Goal: Information Seeking & Learning: Learn about a topic

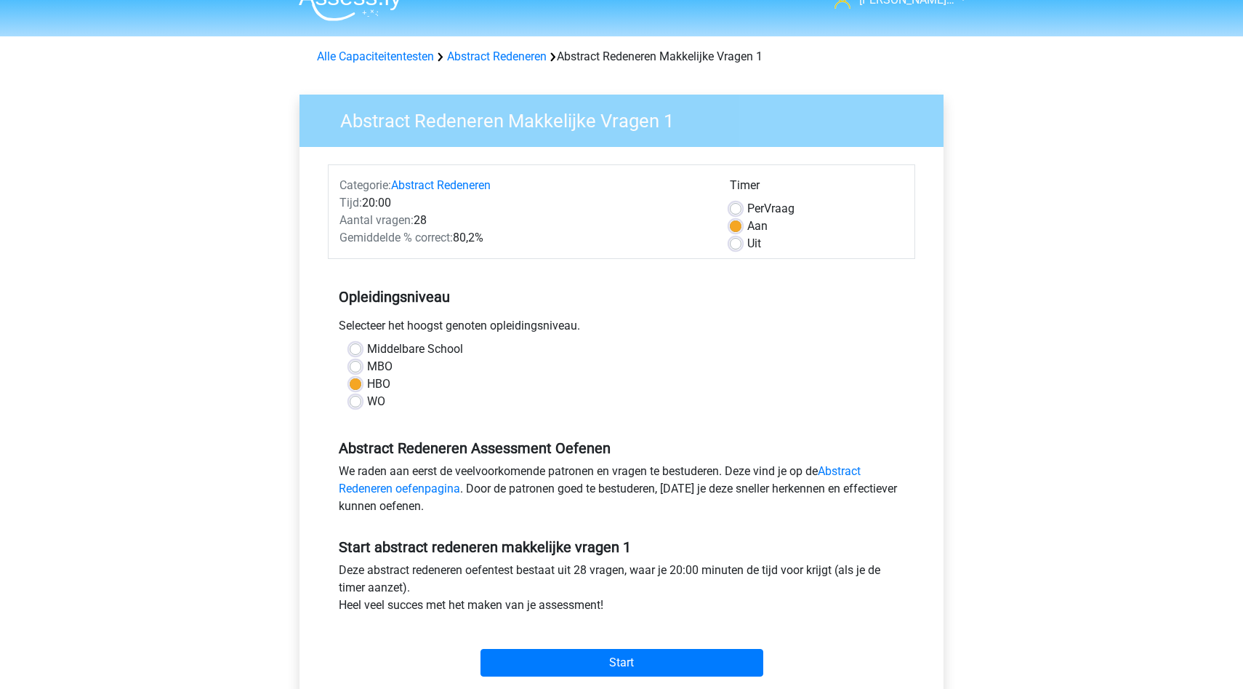
scroll to position [9, 0]
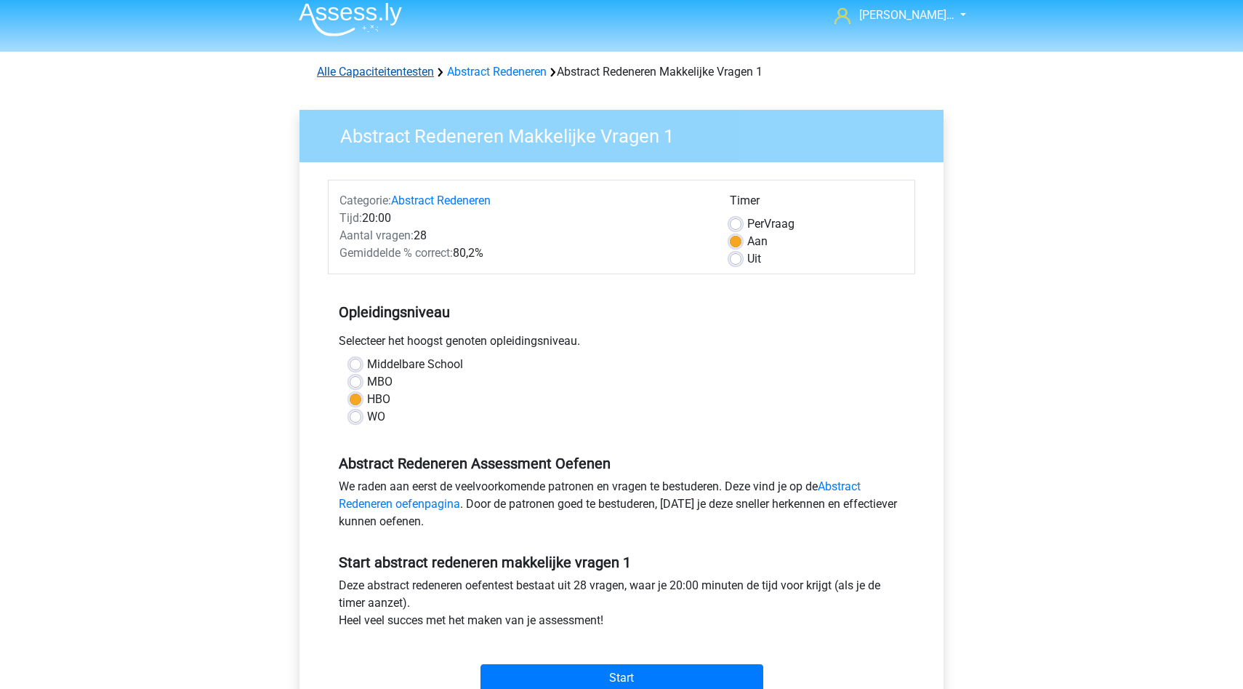
click at [350, 71] on link "Alle Capaciteitentesten" at bounding box center [375, 72] width 117 height 14
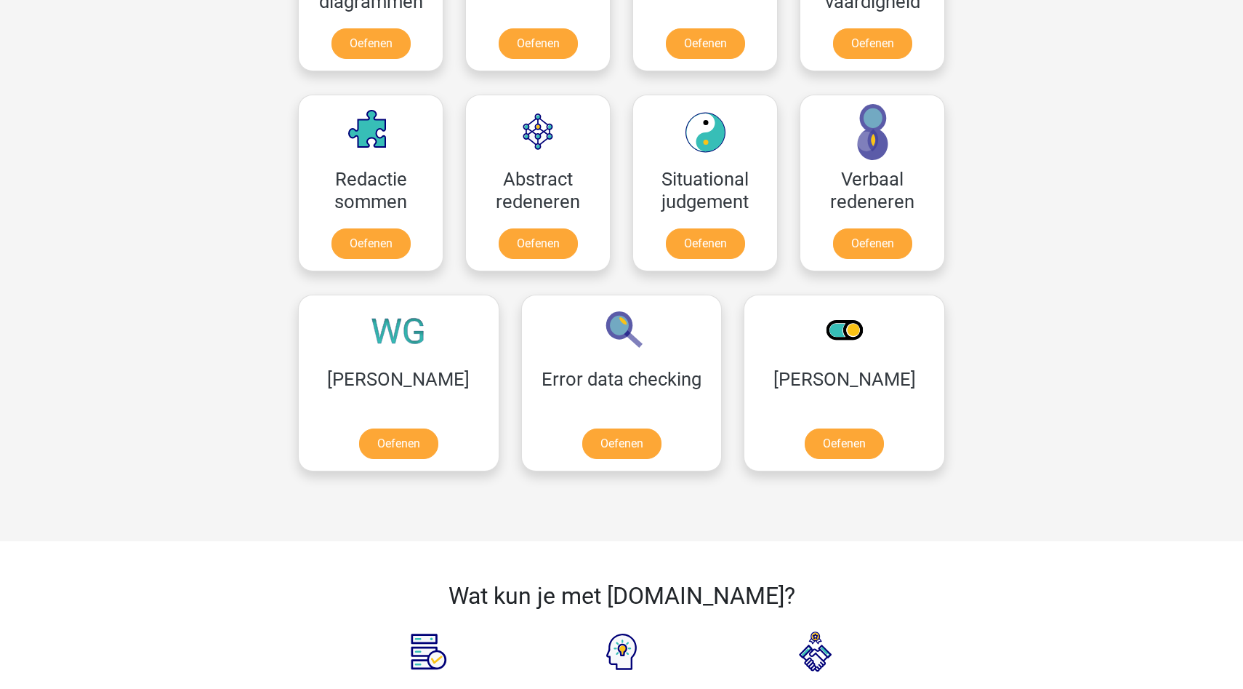
scroll to position [981, 0]
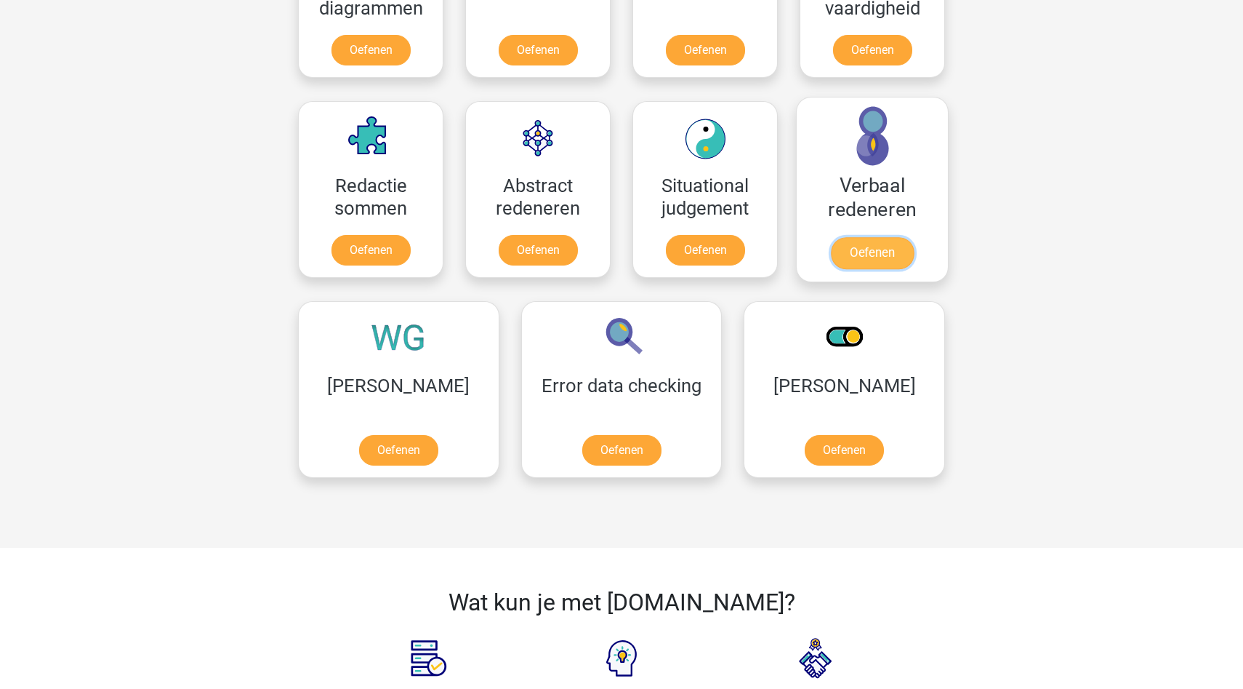
click at [887, 255] on link "Oefenen" at bounding box center [872, 253] width 83 height 32
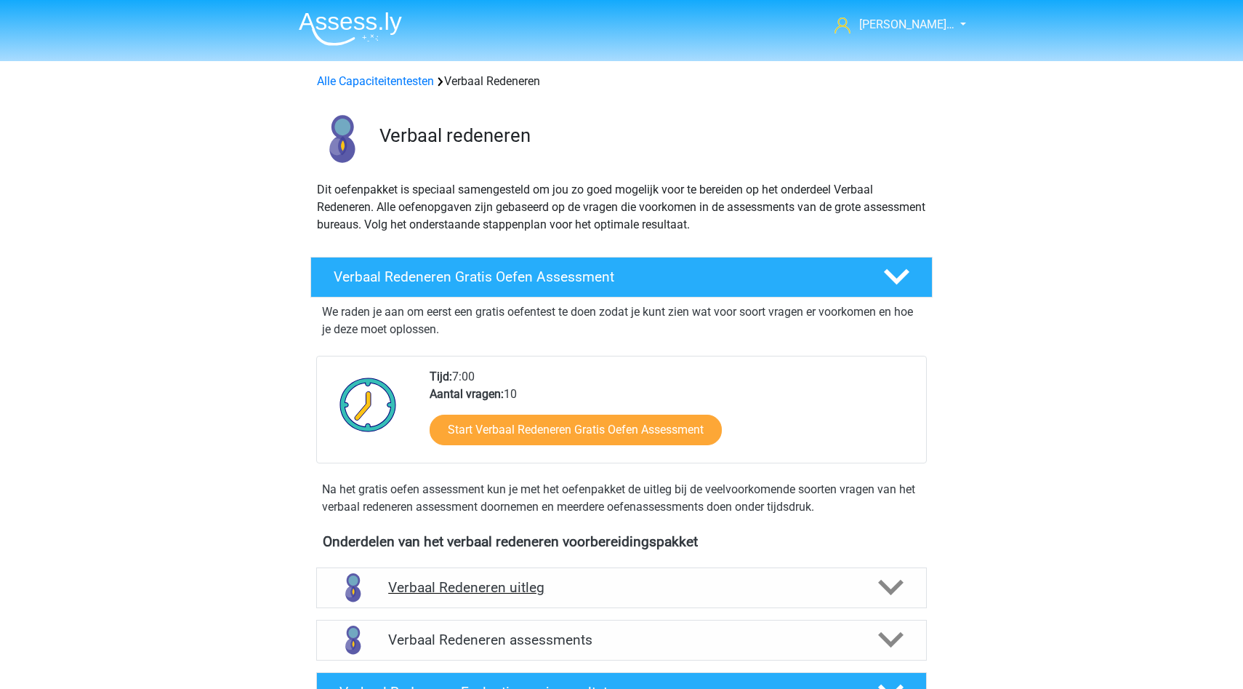
click at [535, 579] on h4 "Verbaal Redeneren uitleg" at bounding box center [621, 587] width 467 height 17
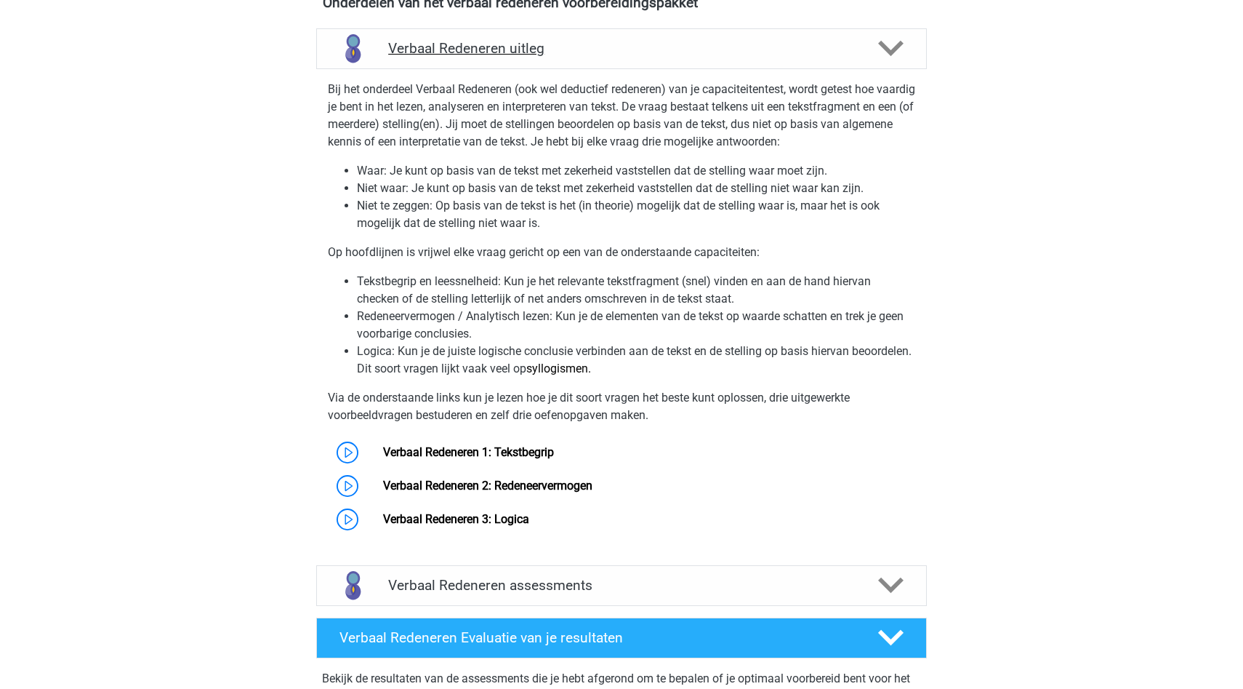
scroll to position [606, 0]
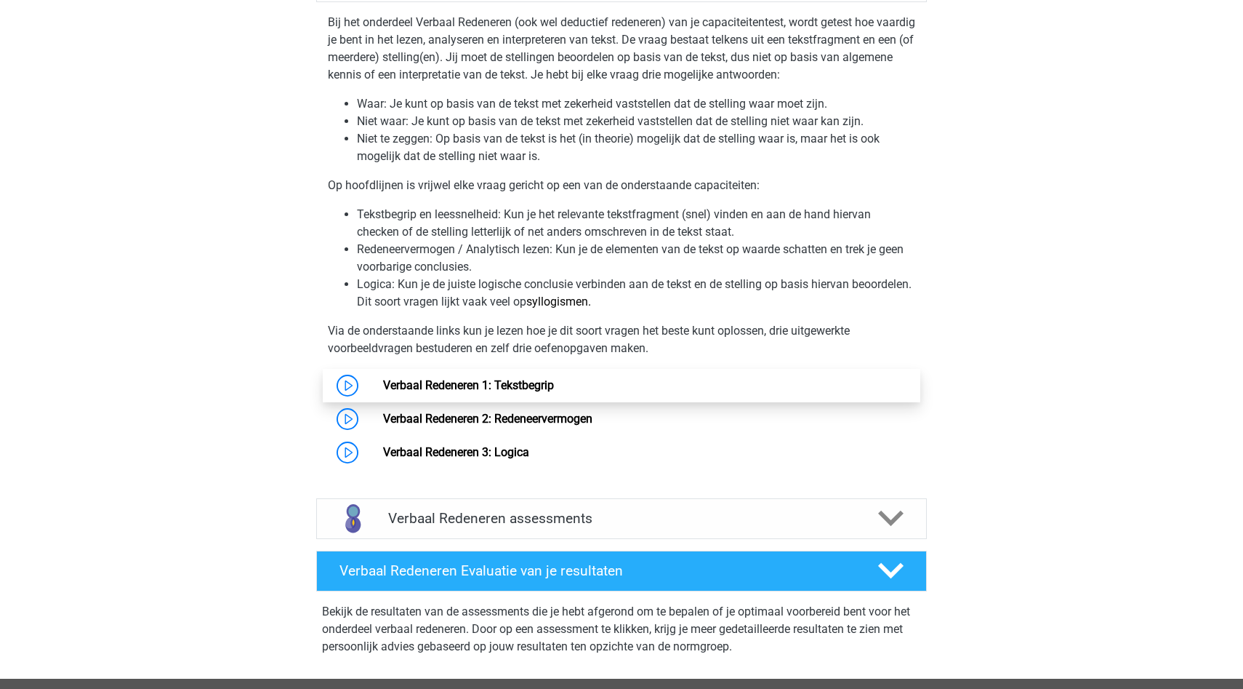
click at [554, 387] on link "Verbaal Redeneren 1: Tekstbegrip" at bounding box center [468, 385] width 171 height 14
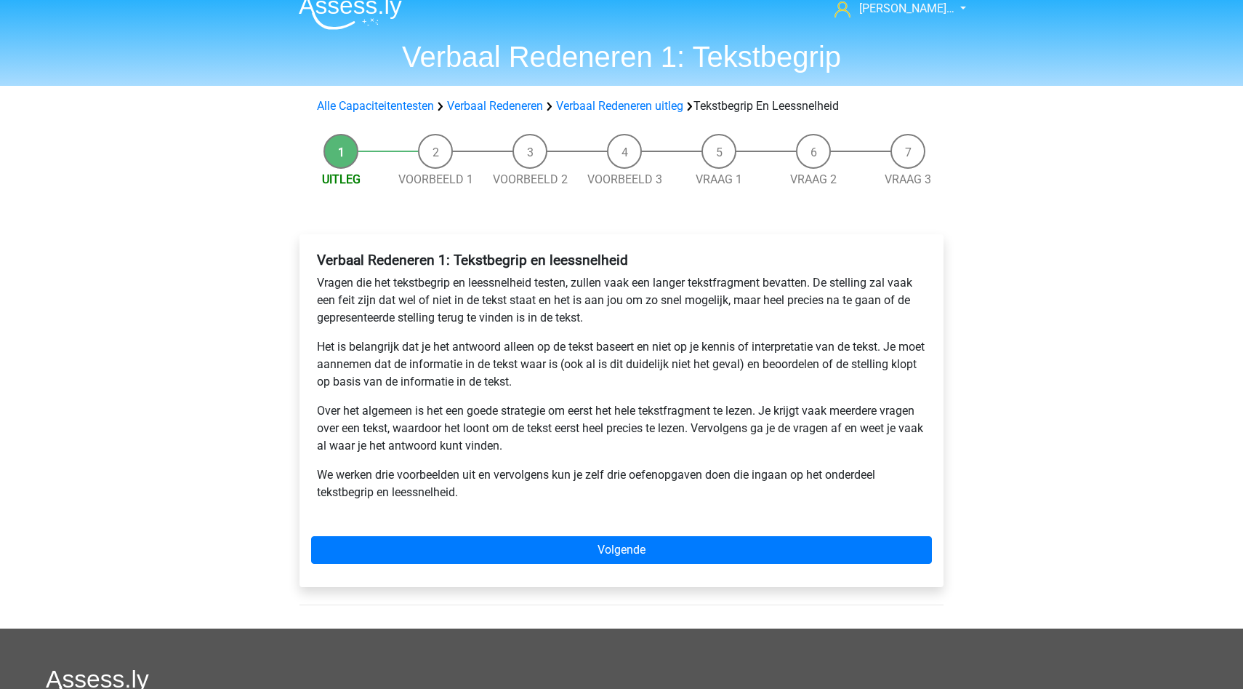
scroll to position [22, 0]
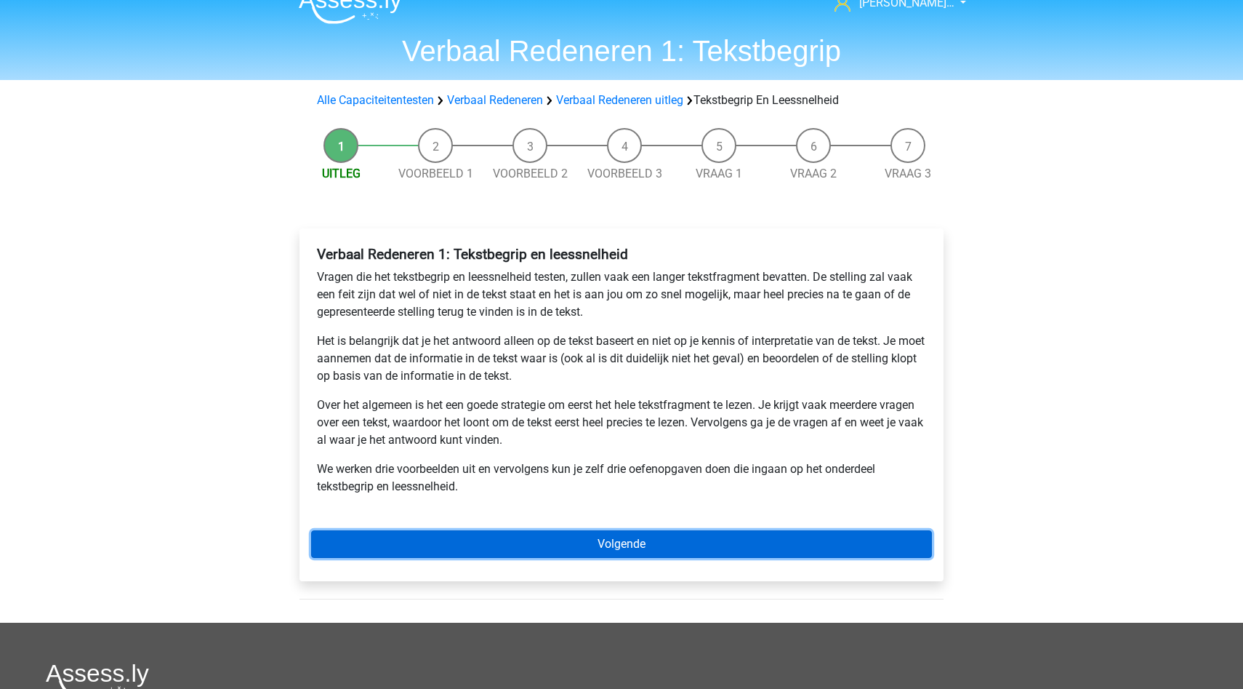
click at [531, 549] on link "Volgende" at bounding box center [621, 544] width 621 height 28
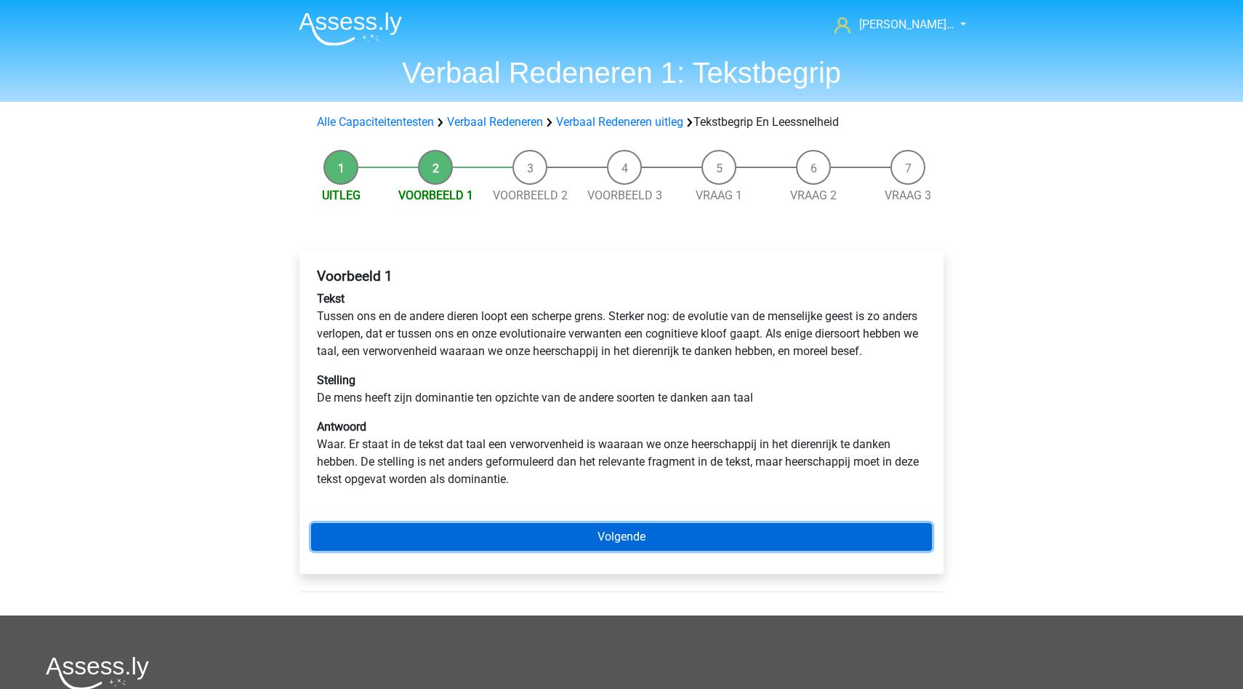
click at [531, 549] on link "Volgende" at bounding box center [621, 537] width 621 height 28
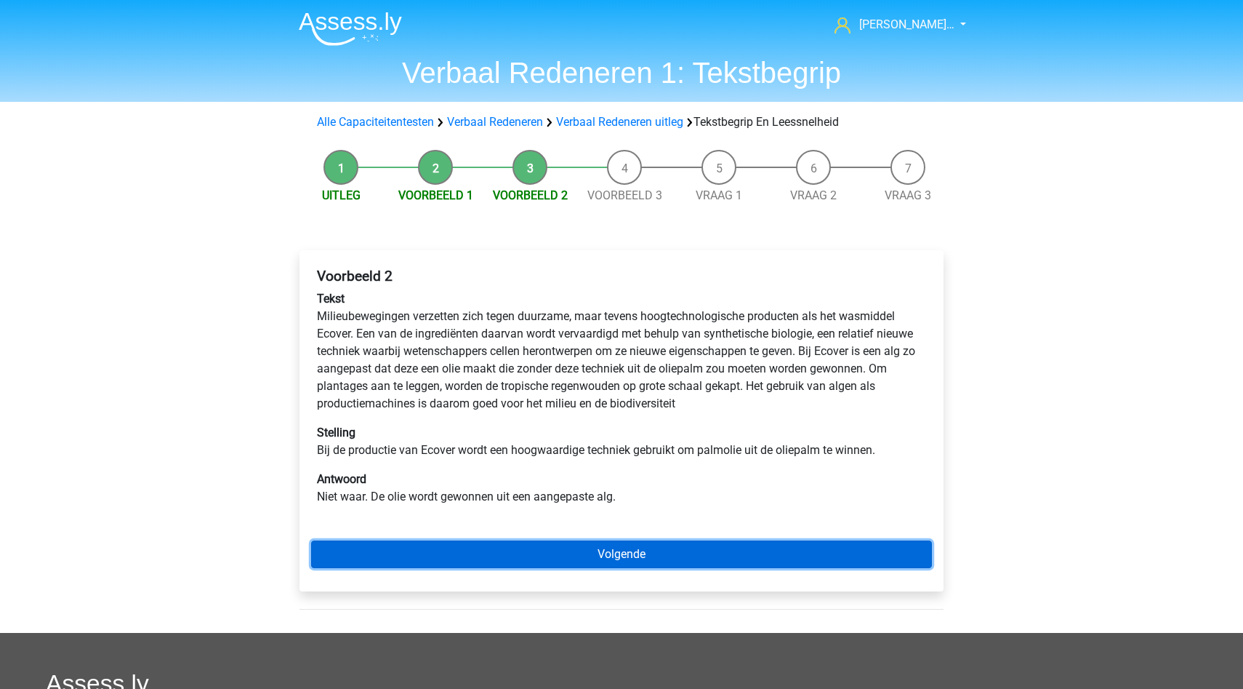
click at [531, 549] on link "Volgende" at bounding box center [621, 554] width 621 height 28
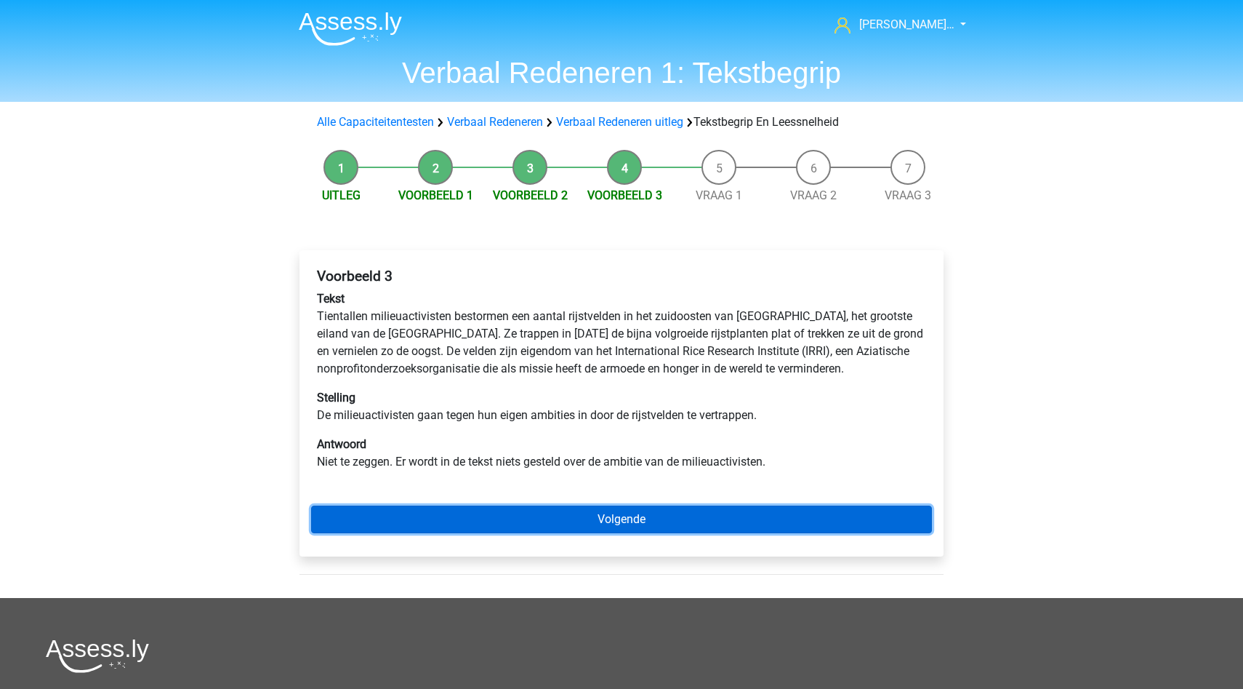
click at [529, 531] on link "Volgende" at bounding box center [621, 519] width 621 height 28
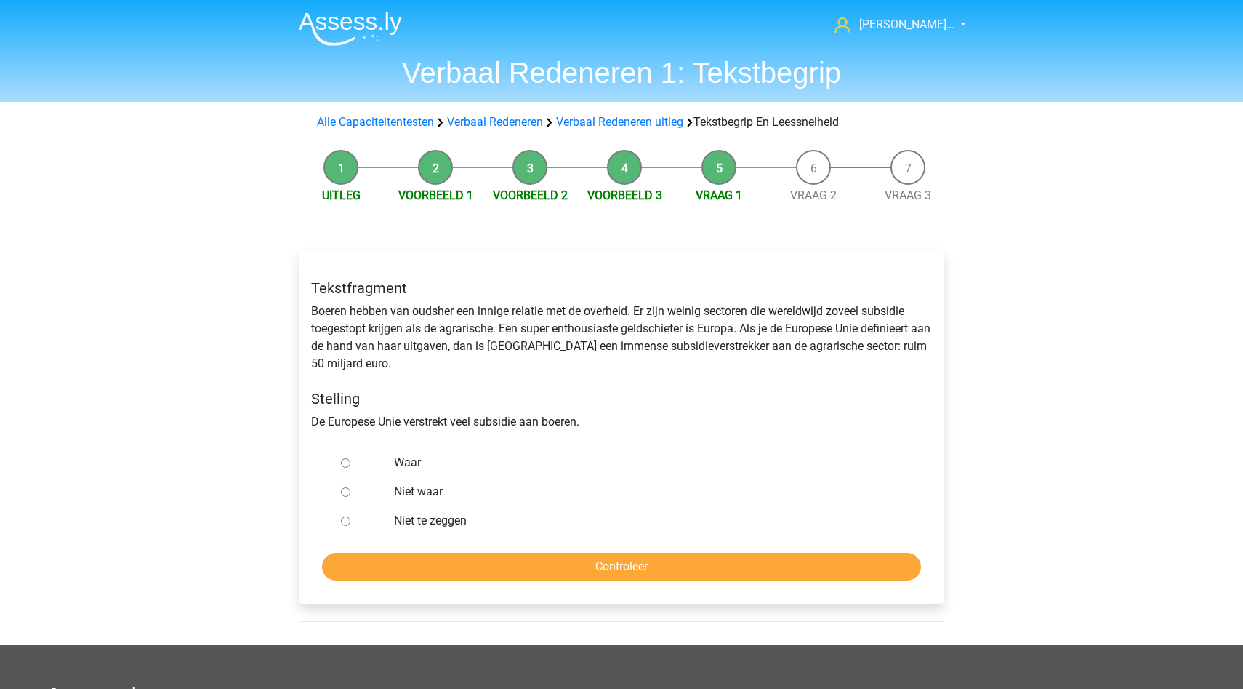
click at [390, 471] on div "Waar" at bounding box center [645, 462] width 525 height 29
click at [404, 460] on label "Waar" at bounding box center [645, 462] width 503 height 17
click at [350, 460] on input "Waar" at bounding box center [345, 462] width 9 height 9
radio input "true"
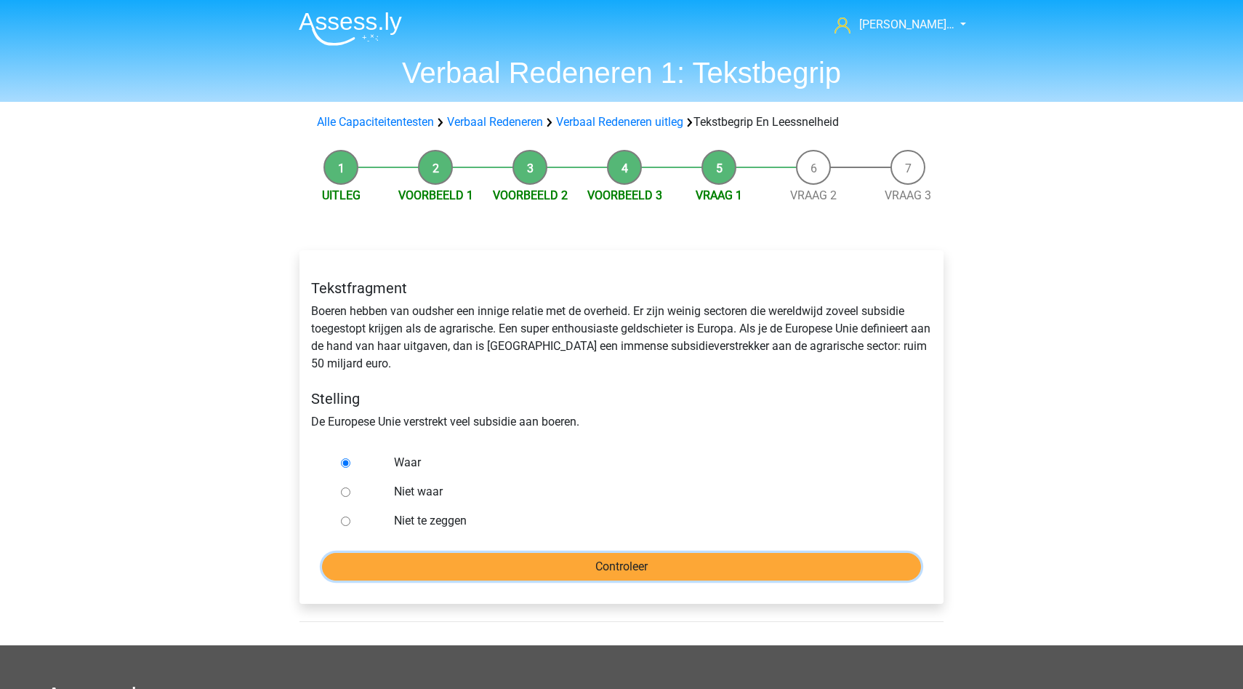
click at [549, 570] on input "Controleer" at bounding box center [621, 567] width 599 height 28
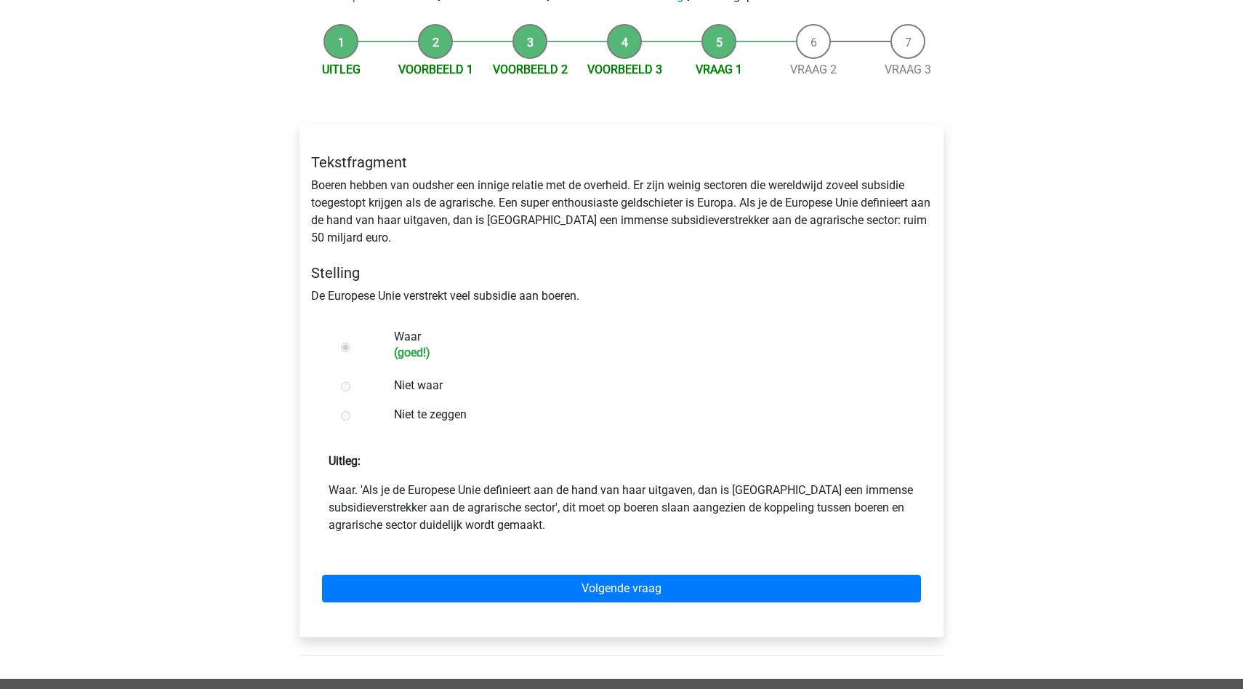
scroll to position [127, 0]
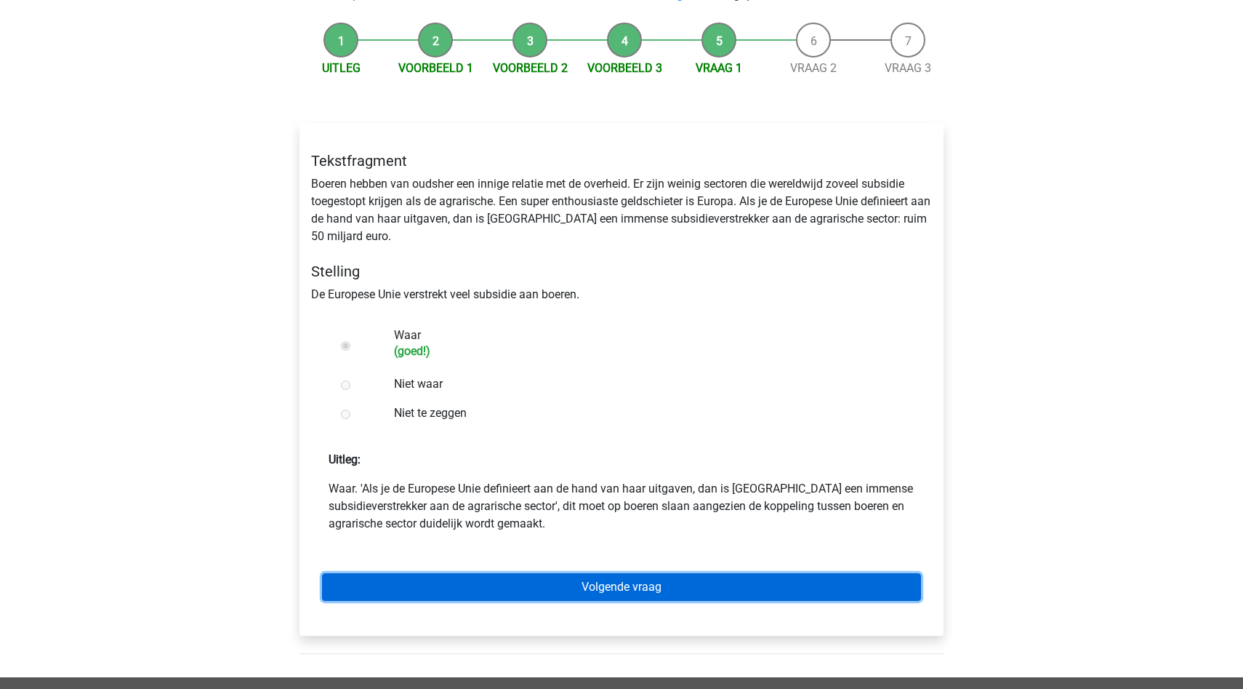
click at [549, 588] on link "Volgende vraag" at bounding box center [621, 587] width 599 height 28
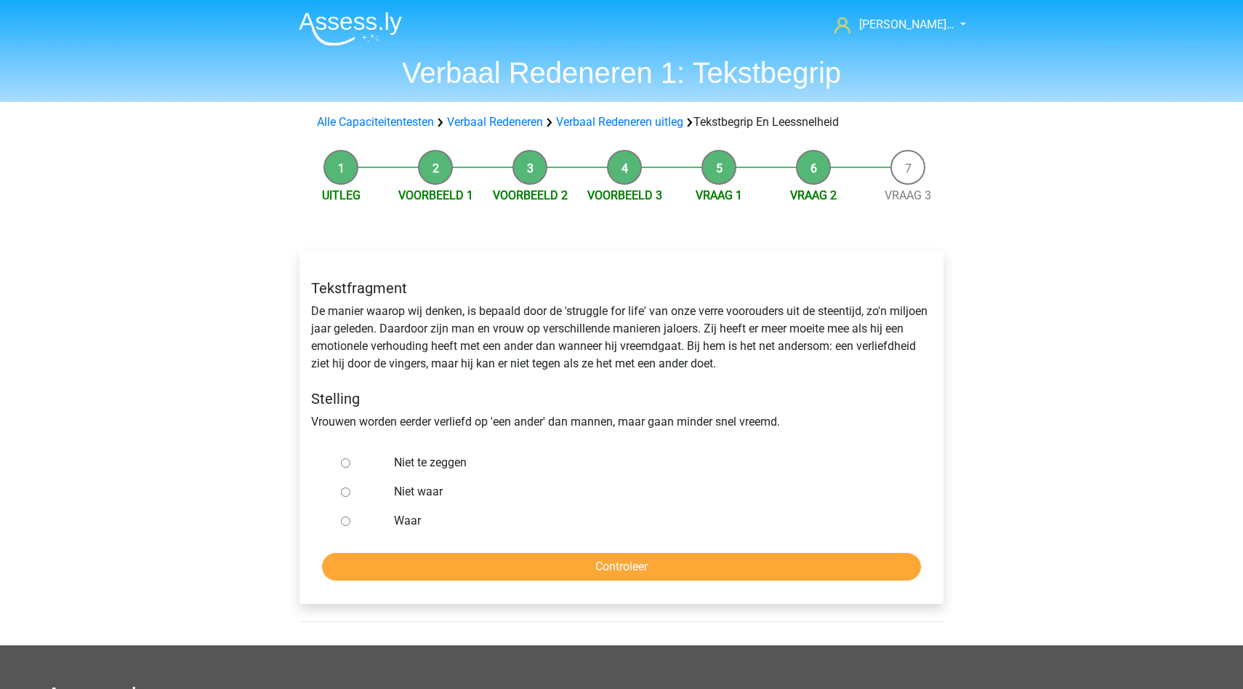
click at [345, 465] on input "Niet te zeggen" at bounding box center [345, 462] width 9 height 9
radio input "true"
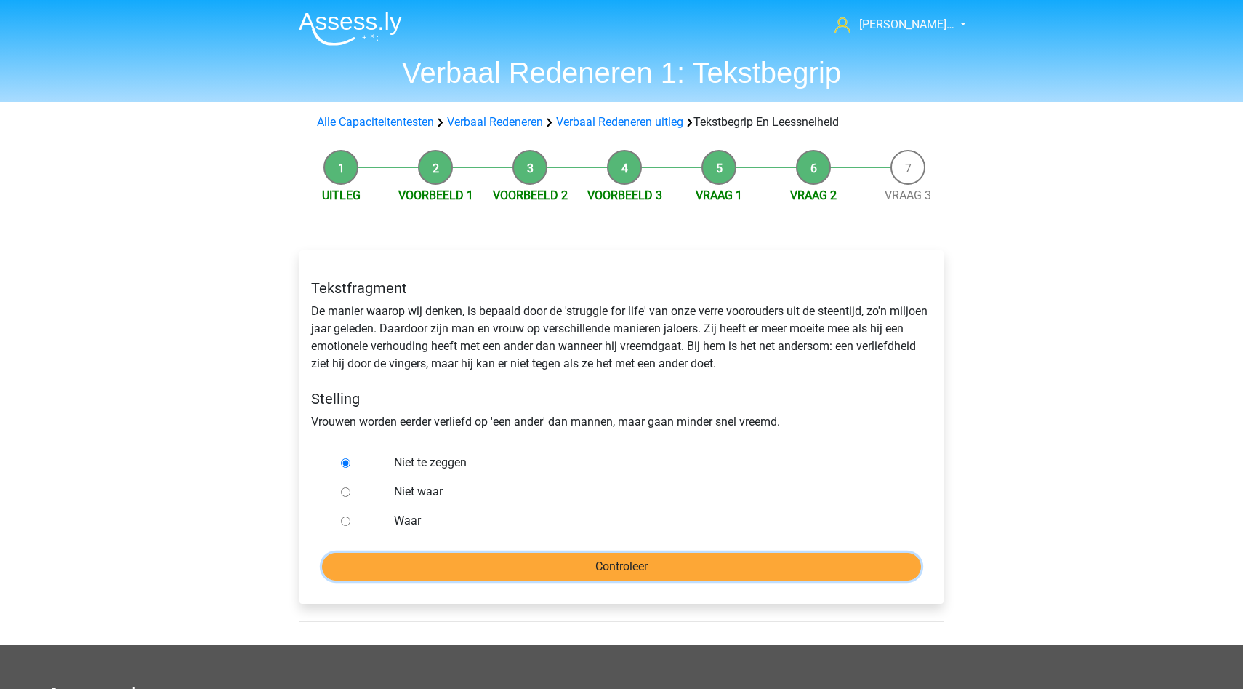
click at [489, 574] on input "Controleer" at bounding box center [621, 567] width 599 height 28
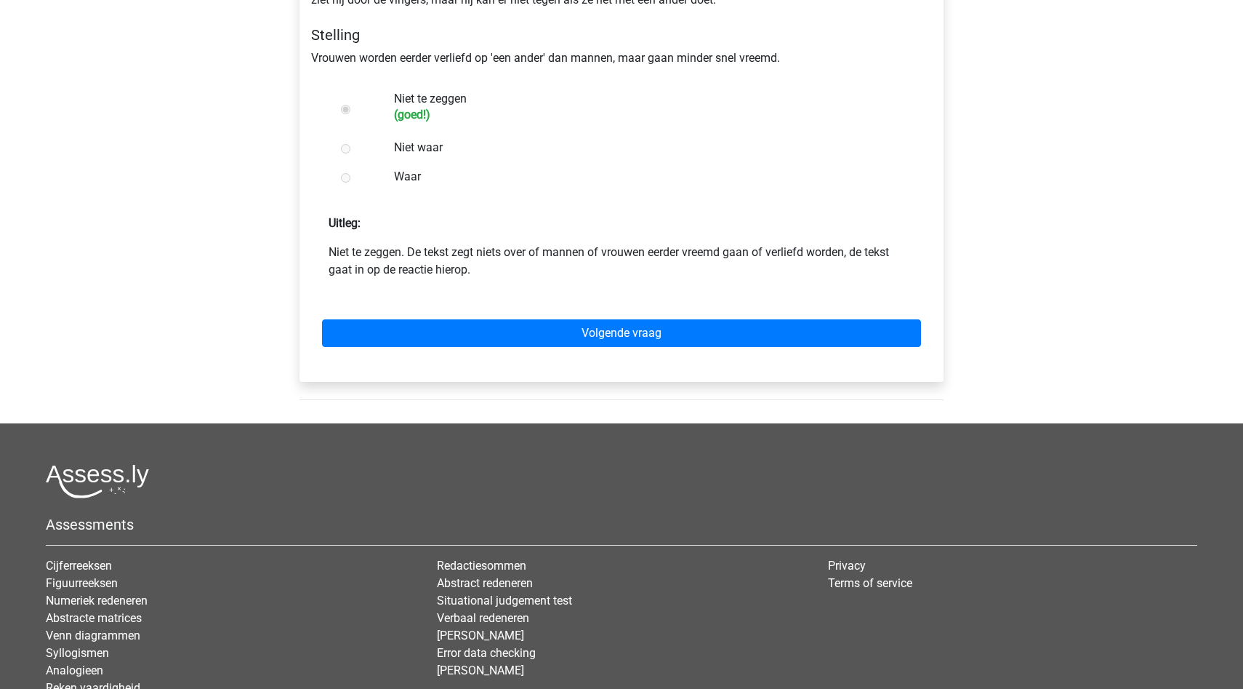
scroll to position [278, 0]
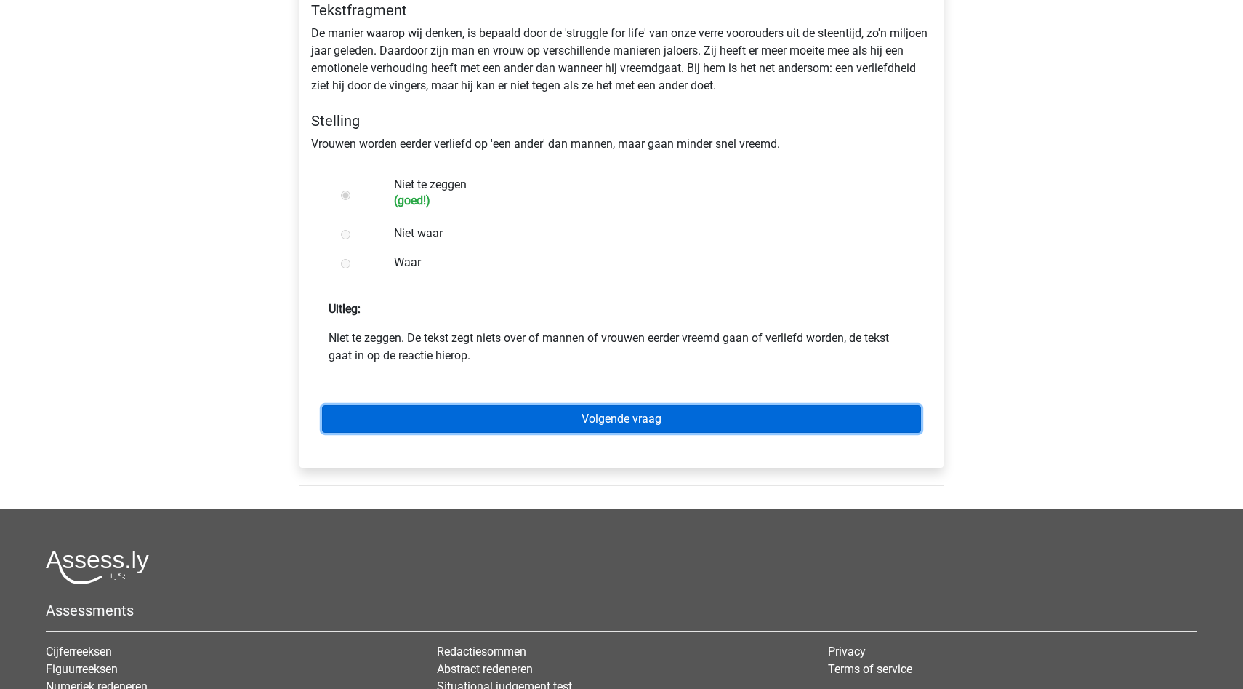
click at [433, 423] on link "Volgende vraag" at bounding box center [621, 419] width 599 height 28
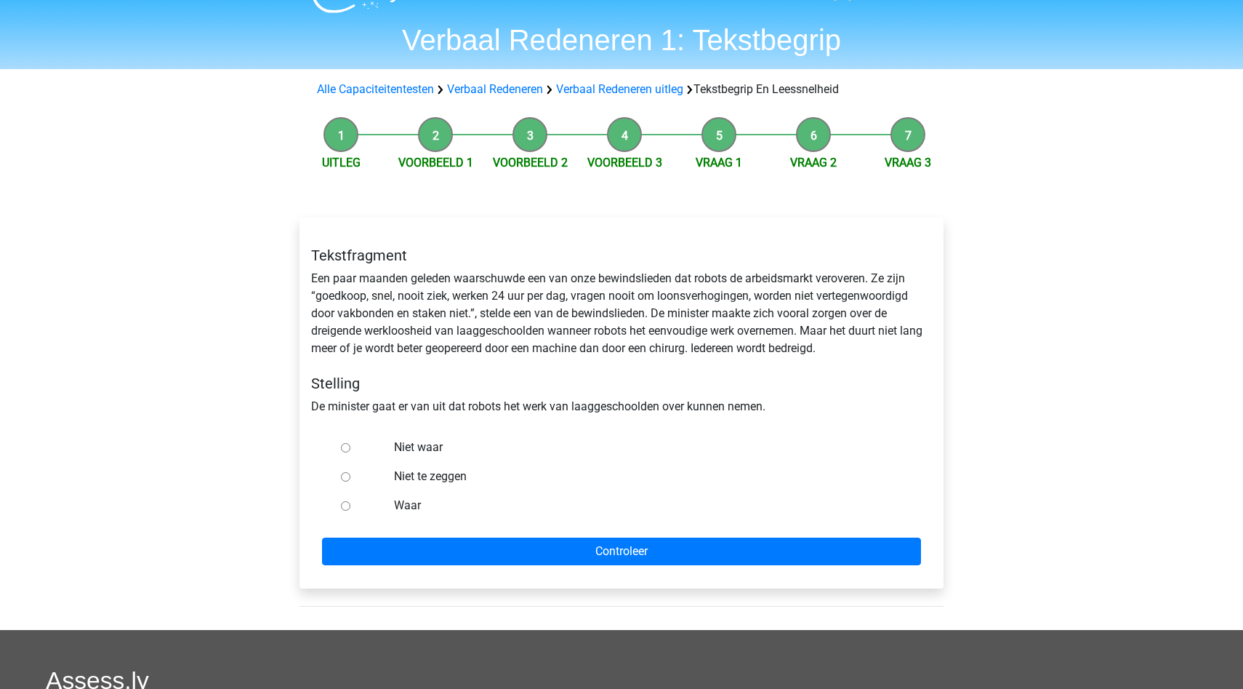
scroll to position [33, 0]
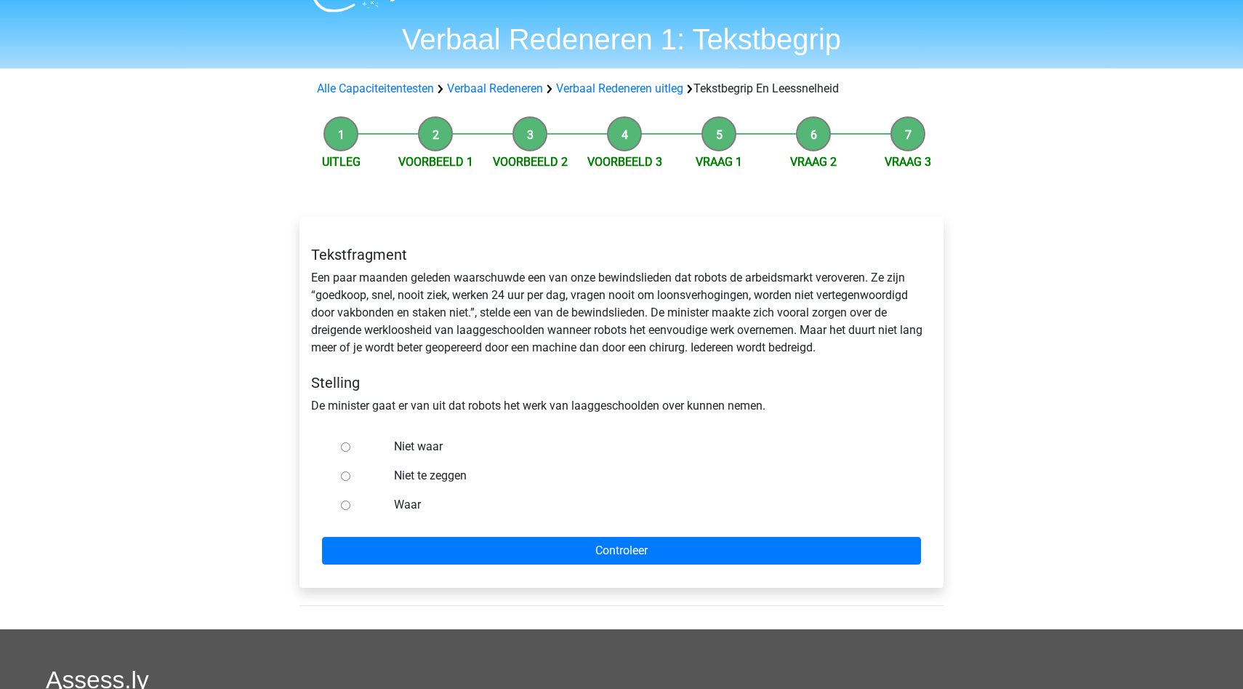
click at [358, 500] on div at bounding box center [359, 504] width 48 height 29
click at [348, 502] on input "Waar" at bounding box center [345, 504] width 9 height 9
radio input "true"
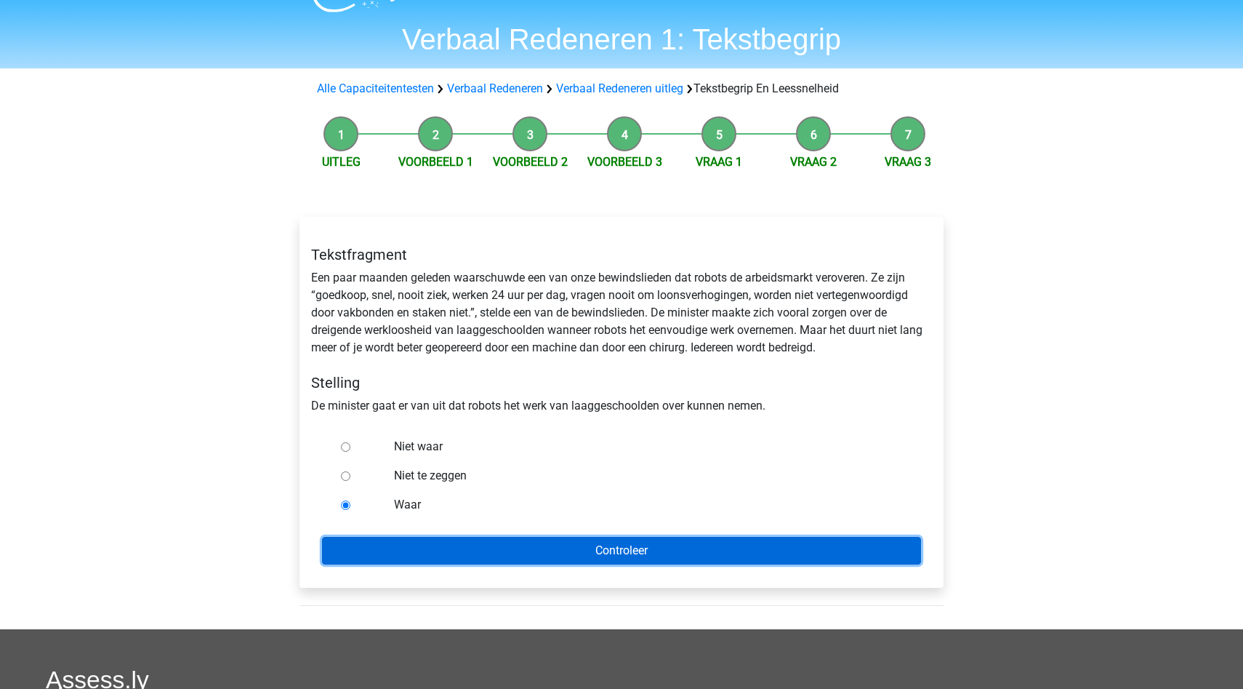
click at [378, 543] on input "Controleer" at bounding box center [621, 551] width 599 height 28
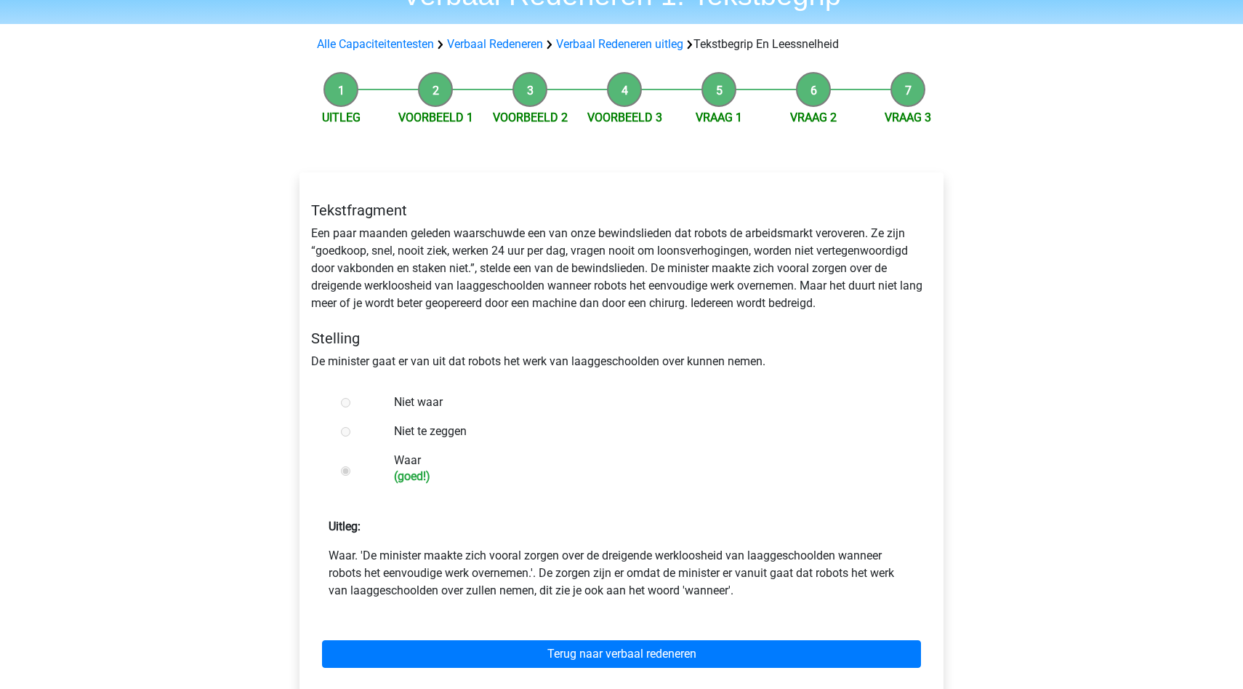
scroll to position [85, 0]
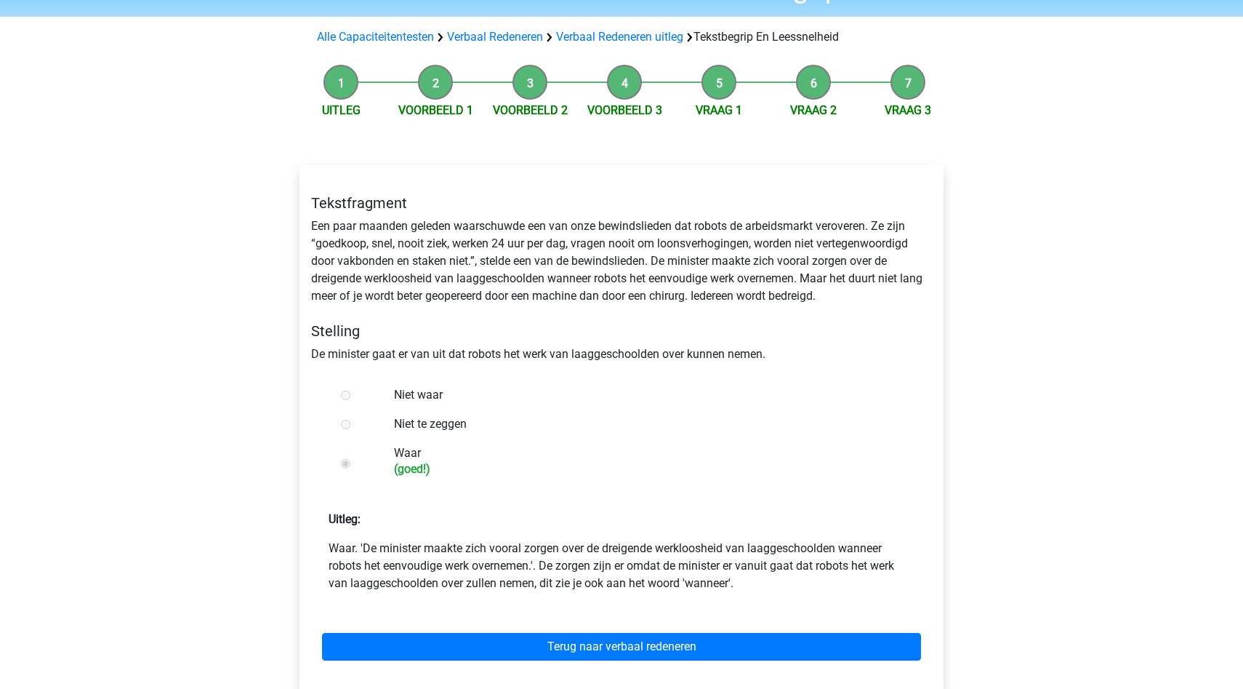
click at [378, 543] on p "Waar. 'De minister maakte zich vooral zorgen over de dreigende werkloosheid van…" at bounding box center [622, 566] width 586 height 52
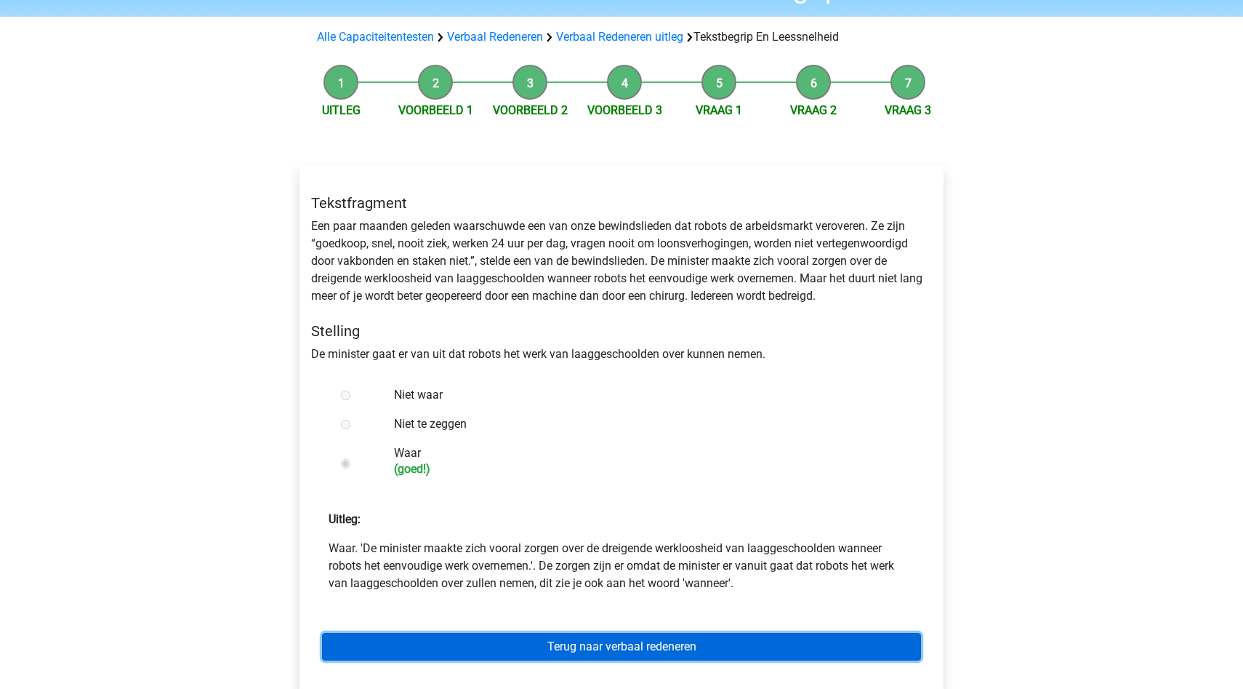
click at [412, 635] on link "Terug naar verbaal redeneren" at bounding box center [621, 647] width 599 height 28
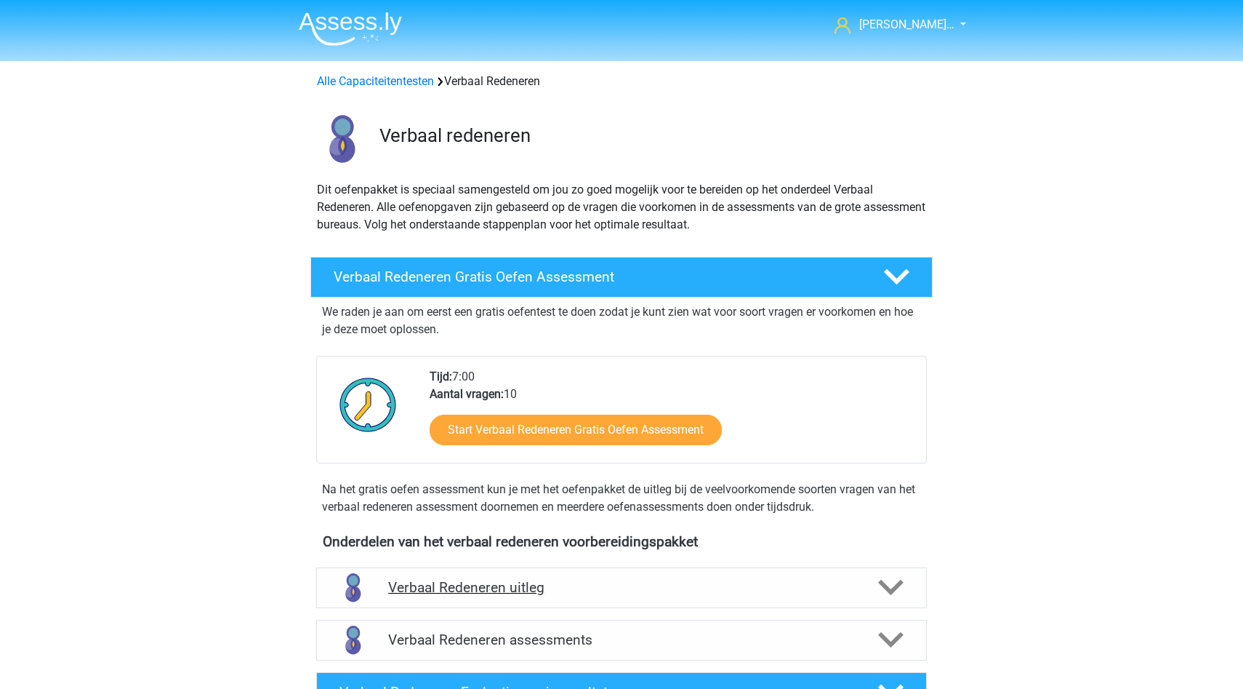
click at [444, 594] on h4 "Verbaal Redeneren uitleg" at bounding box center [621, 587] width 467 height 17
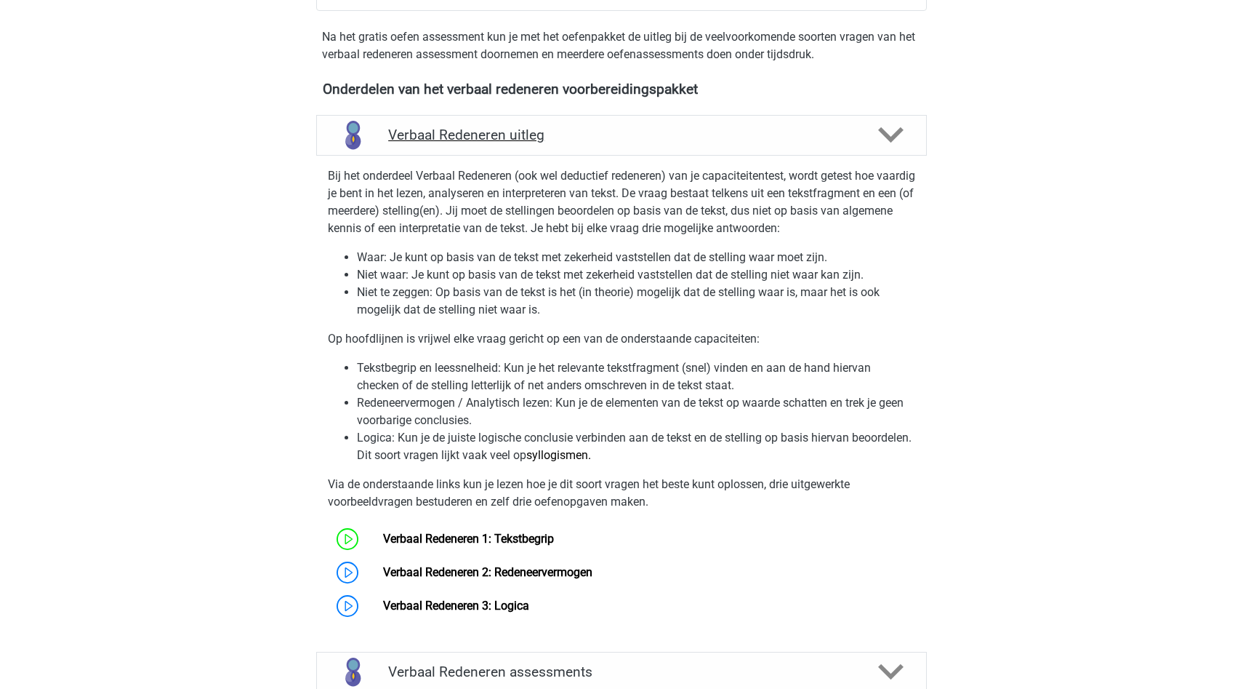
scroll to position [481, 0]
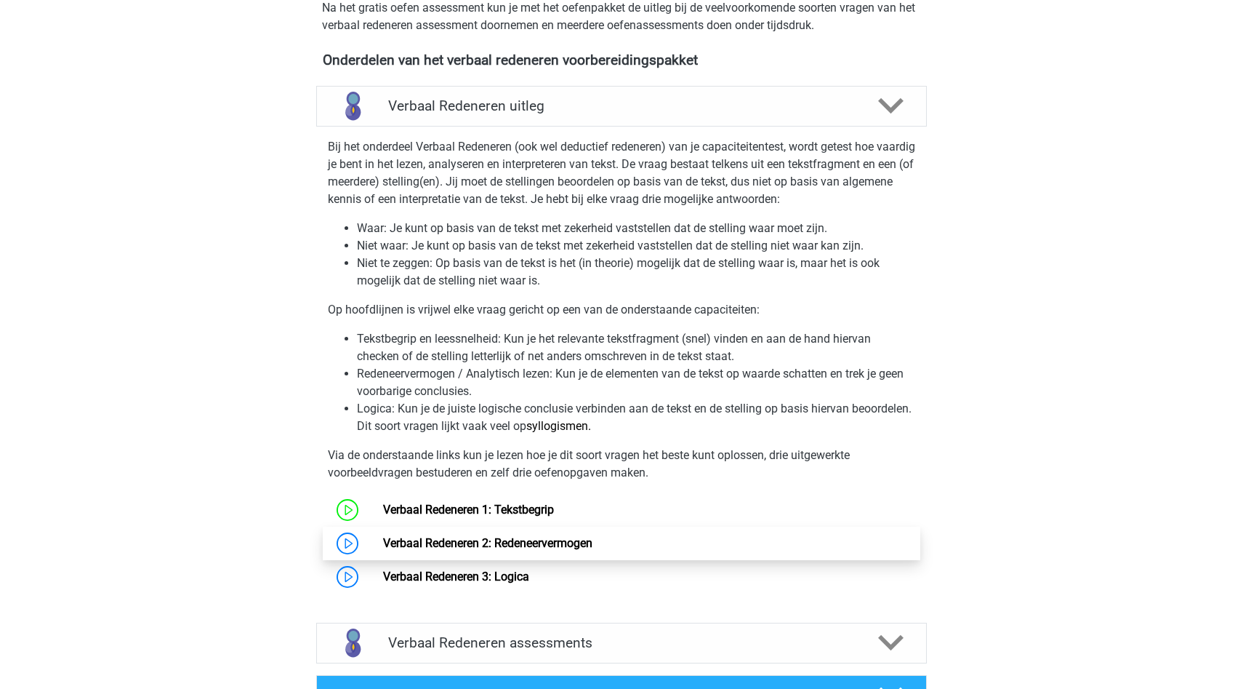
click at [478, 548] on link "Verbaal Redeneren 2: Redeneervermogen" at bounding box center [487, 543] width 209 height 14
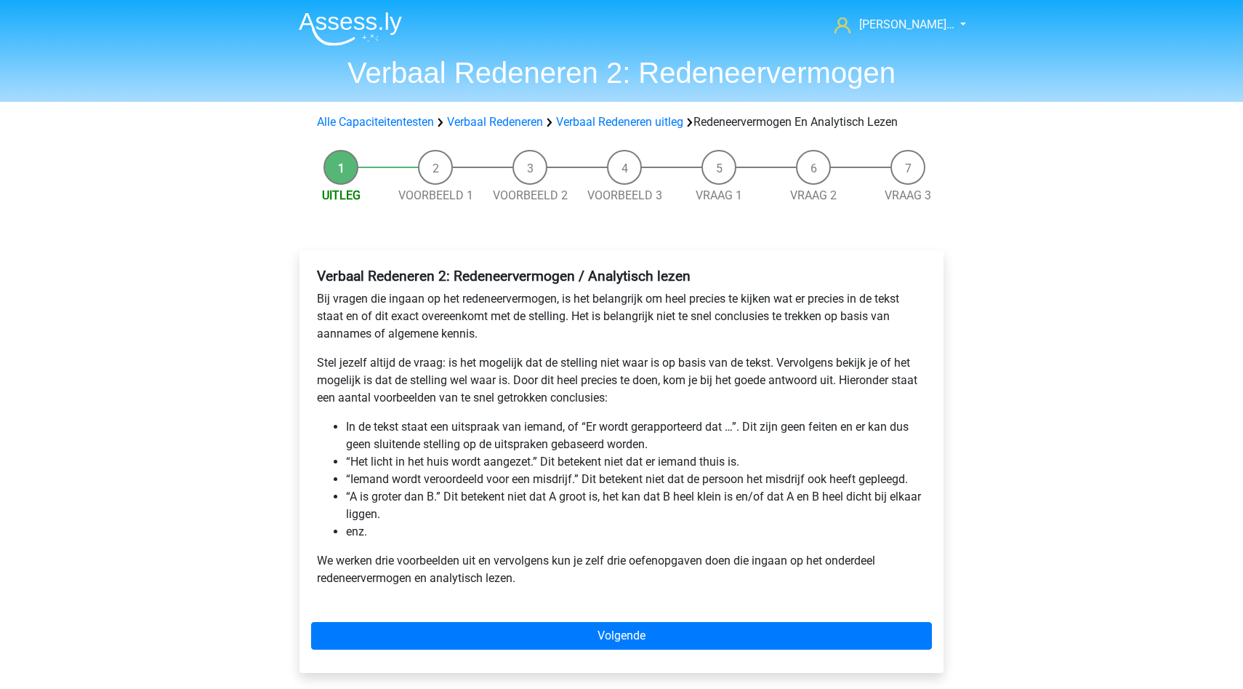
click at [474, 654] on div "Verbaal Redeneren 2: Redeneervermogen / Analytisch lezen Bij vragen die ingaan …" at bounding box center [622, 461] width 644 height 422
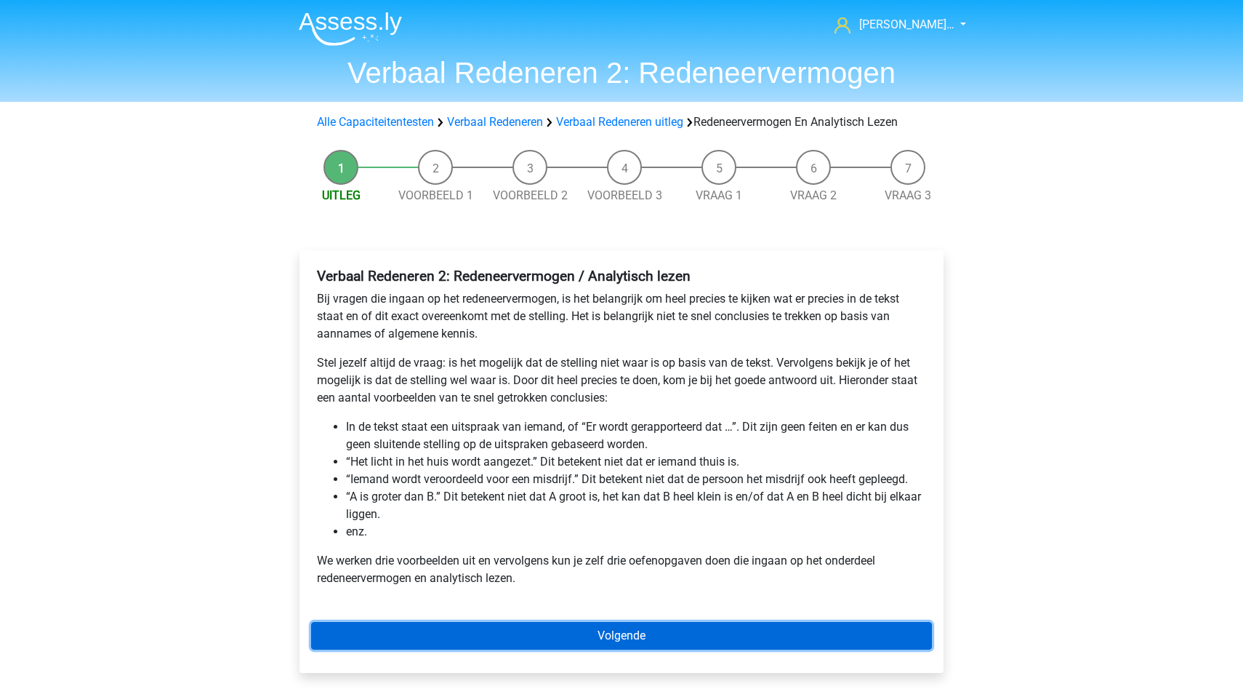
click at [474, 635] on link "Volgende" at bounding box center [621, 636] width 621 height 28
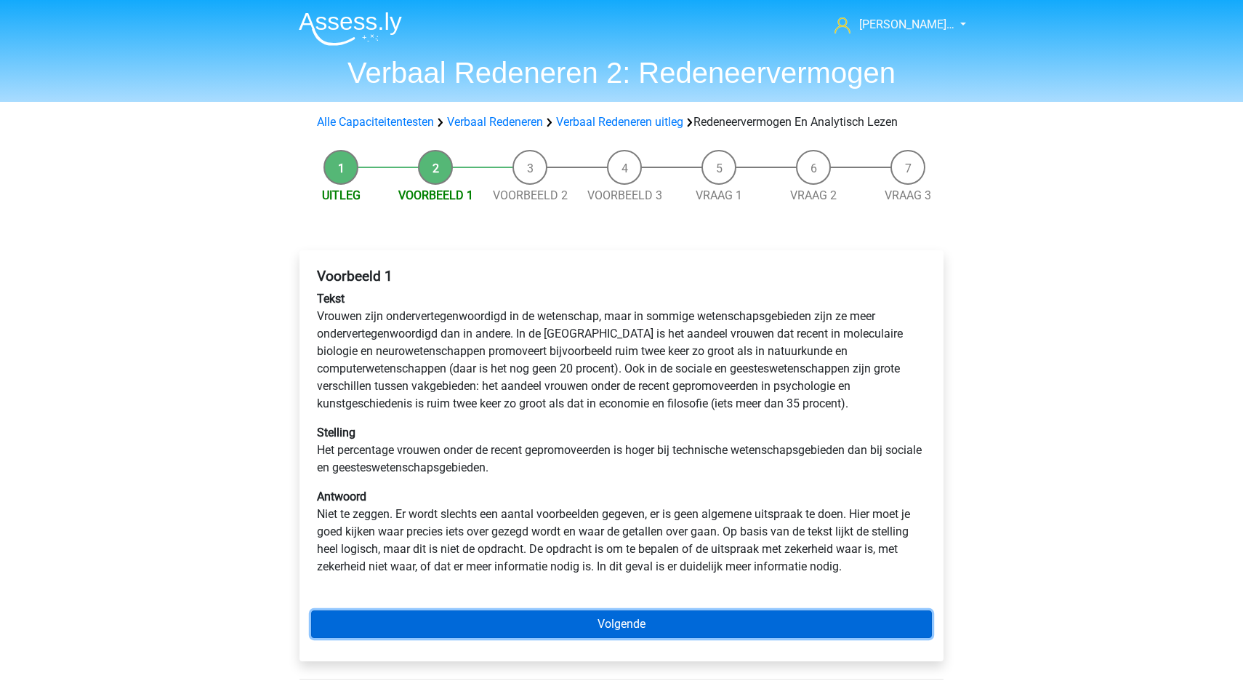
click at [500, 619] on link "Volgende" at bounding box center [621, 624] width 621 height 28
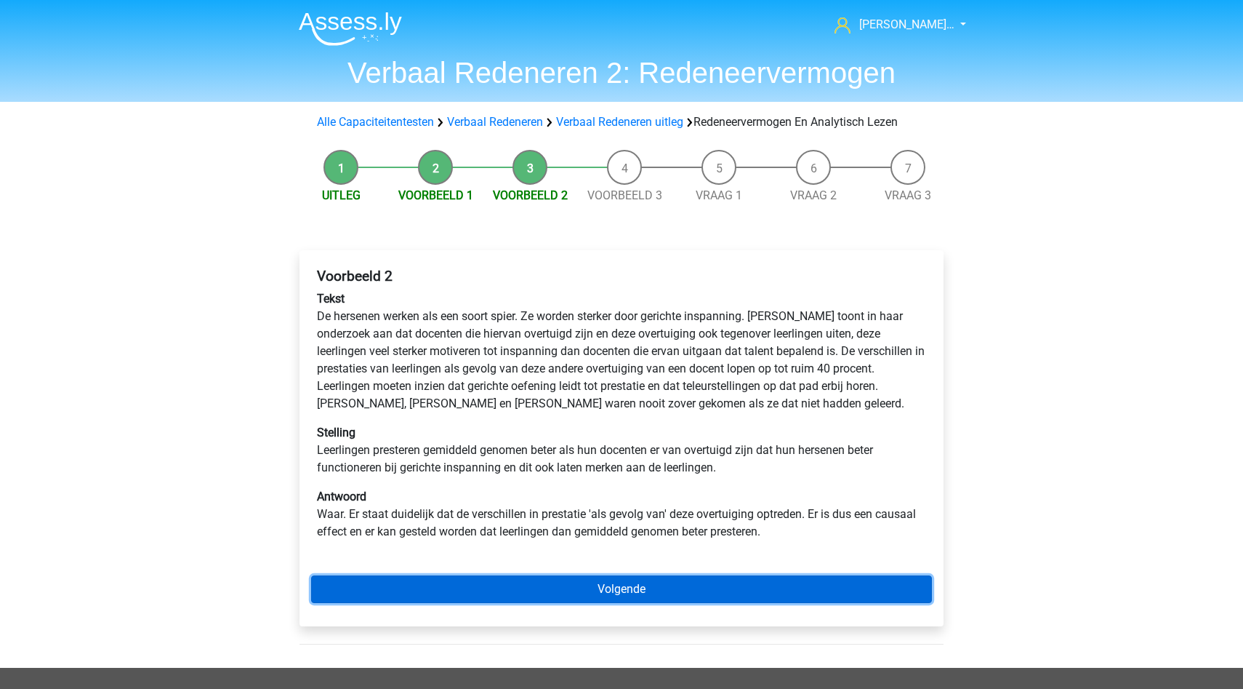
click at [561, 582] on link "Volgende" at bounding box center [621, 589] width 621 height 28
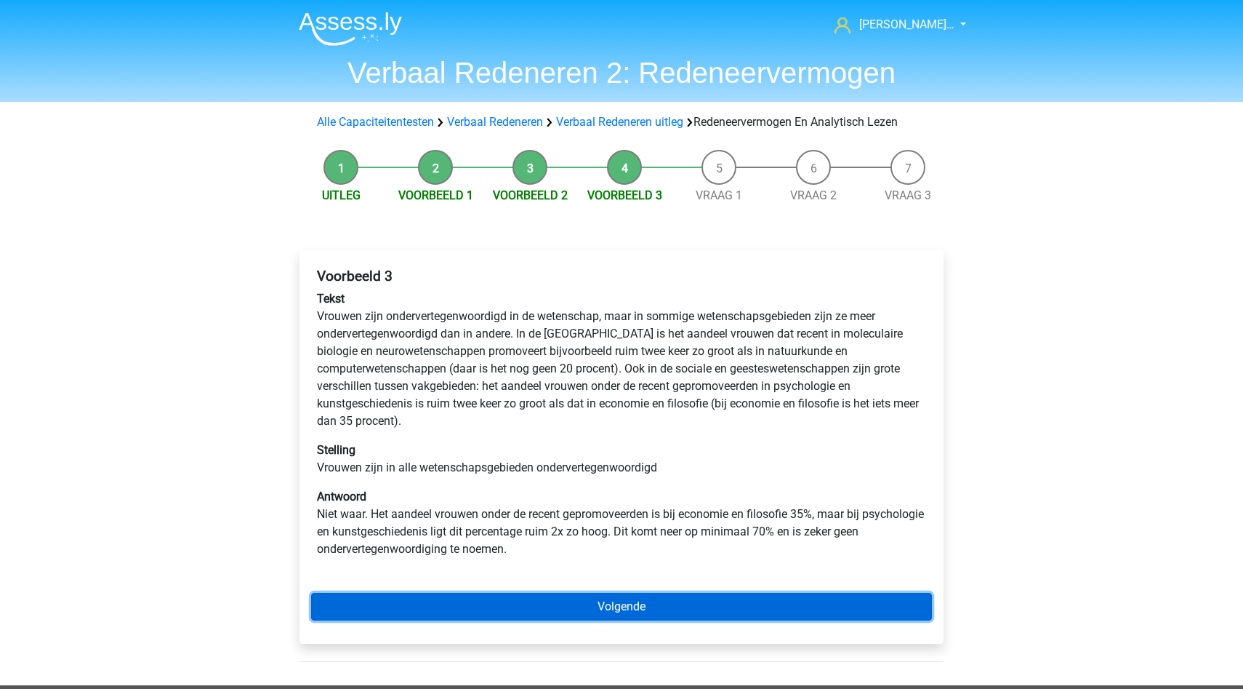
click at [579, 609] on link "Volgende" at bounding box center [621, 607] width 621 height 28
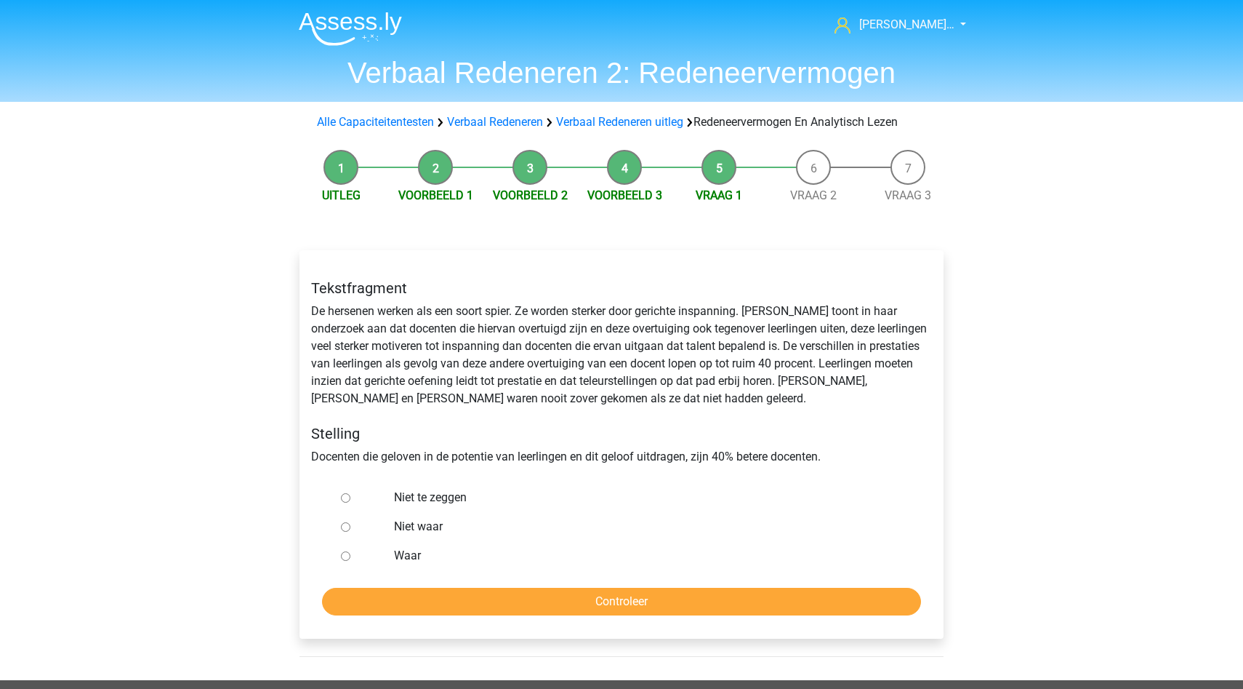
click at [410, 530] on label "Niet waar" at bounding box center [645, 526] width 503 height 17
click at [350, 530] on input "Niet waar" at bounding box center [345, 526] width 9 height 9
radio input "true"
click at [461, 601] on input "Controleer" at bounding box center [621, 601] width 599 height 28
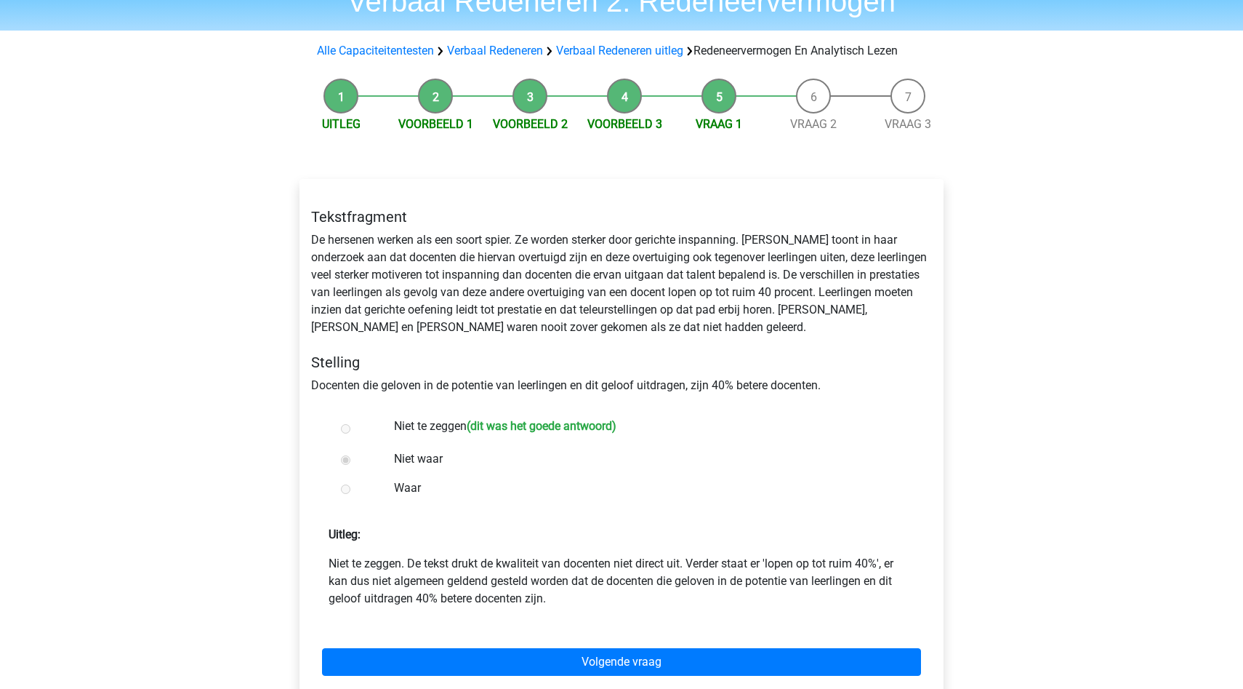
scroll to position [72, 0]
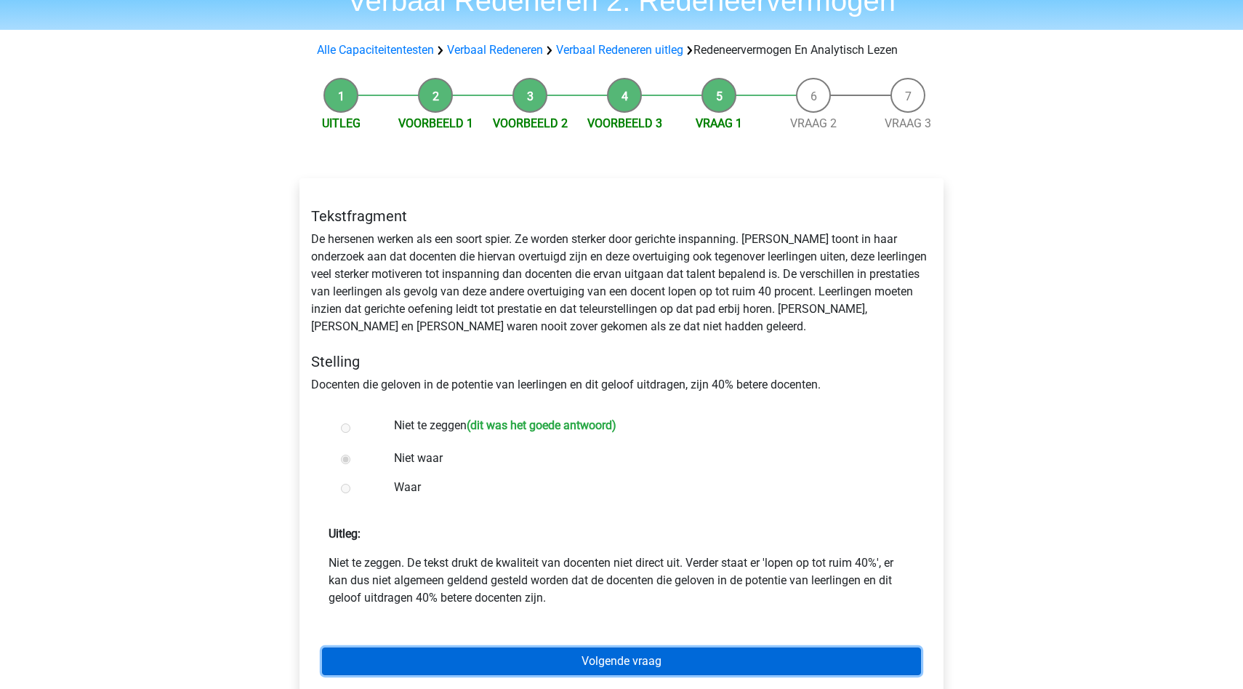
click at [537, 656] on link "Volgende vraag" at bounding box center [621, 661] width 599 height 28
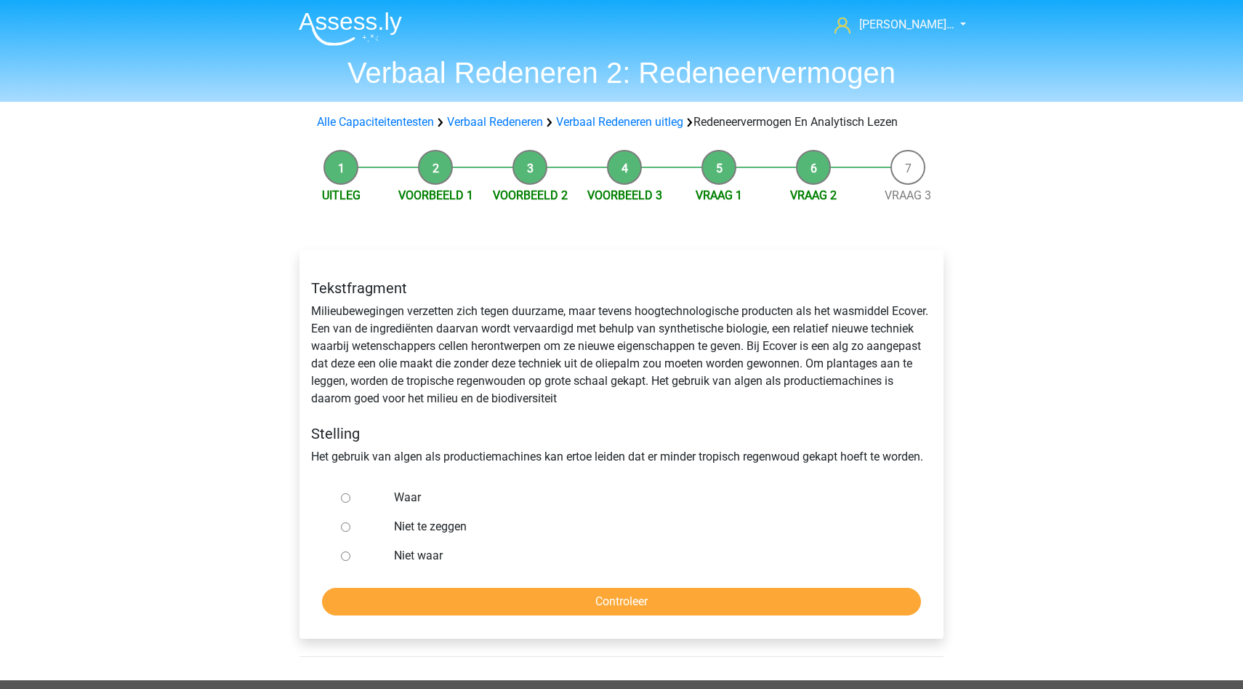
click at [342, 494] on input "Waar" at bounding box center [345, 497] width 9 height 9
radio input "true"
click at [433, 590] on input "Controleer" at bounding box center [621, 601] width 599 height 28
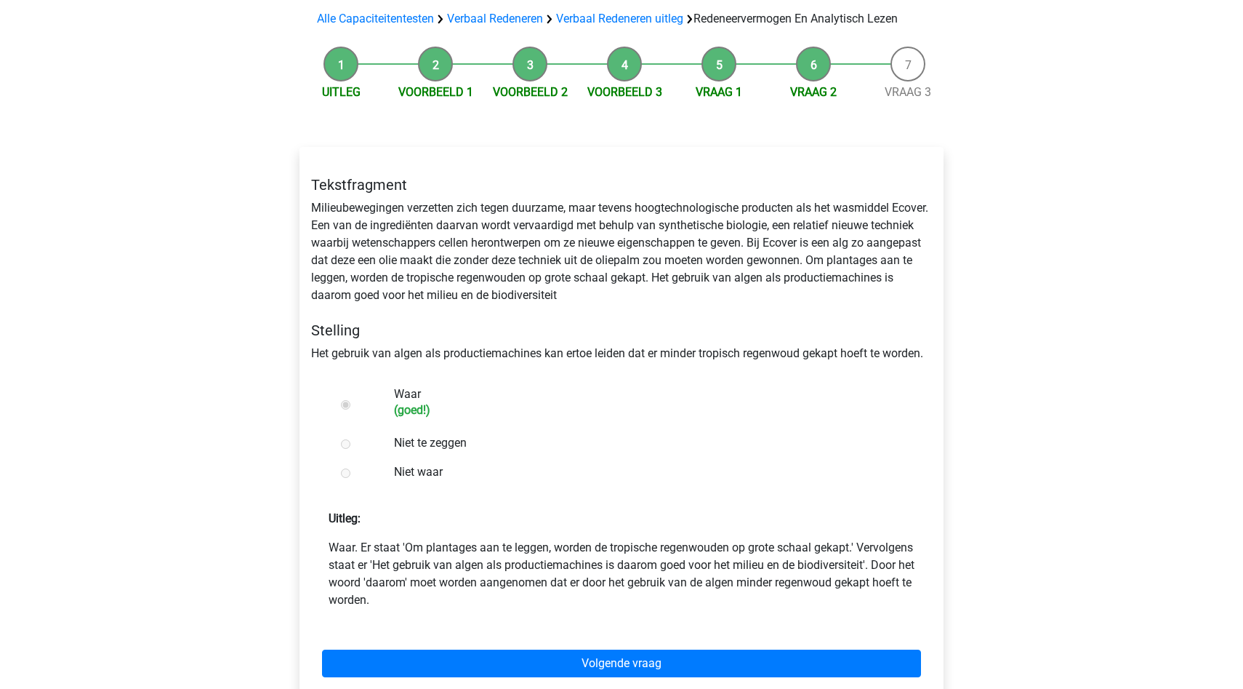
scroll to position [108, 0]
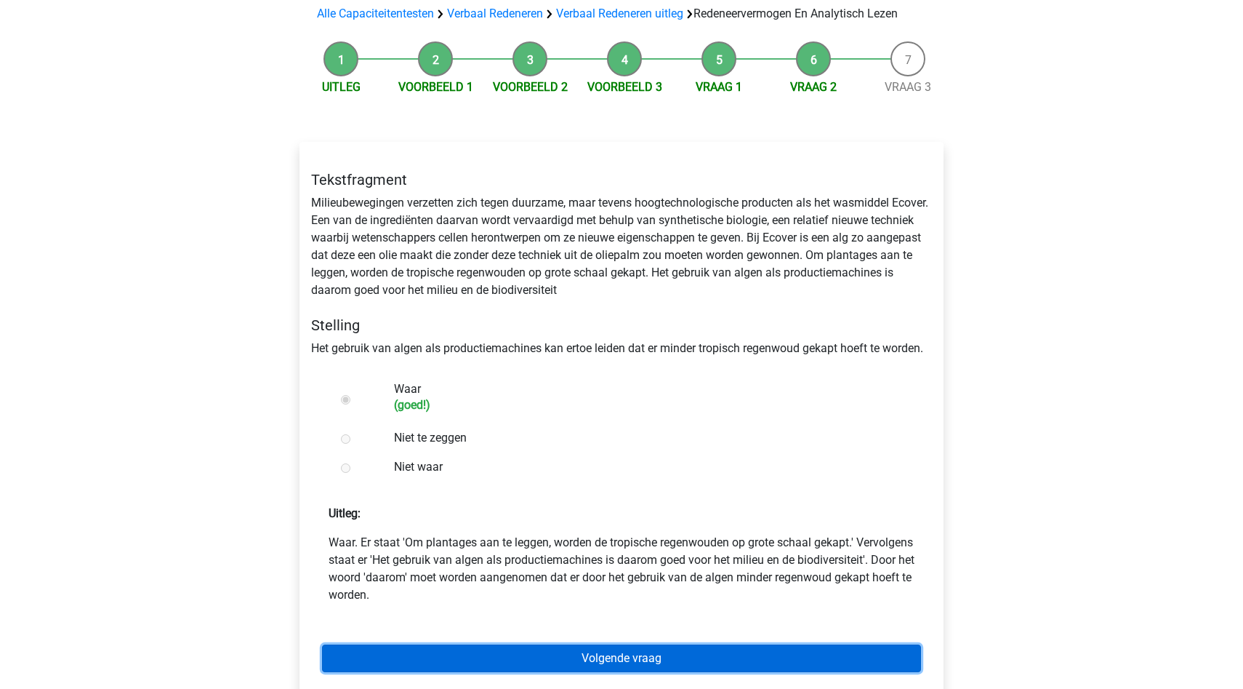
click at [486, 657] on link "Volgende vraag" at bounding box center [621, 658] width 599 height 28
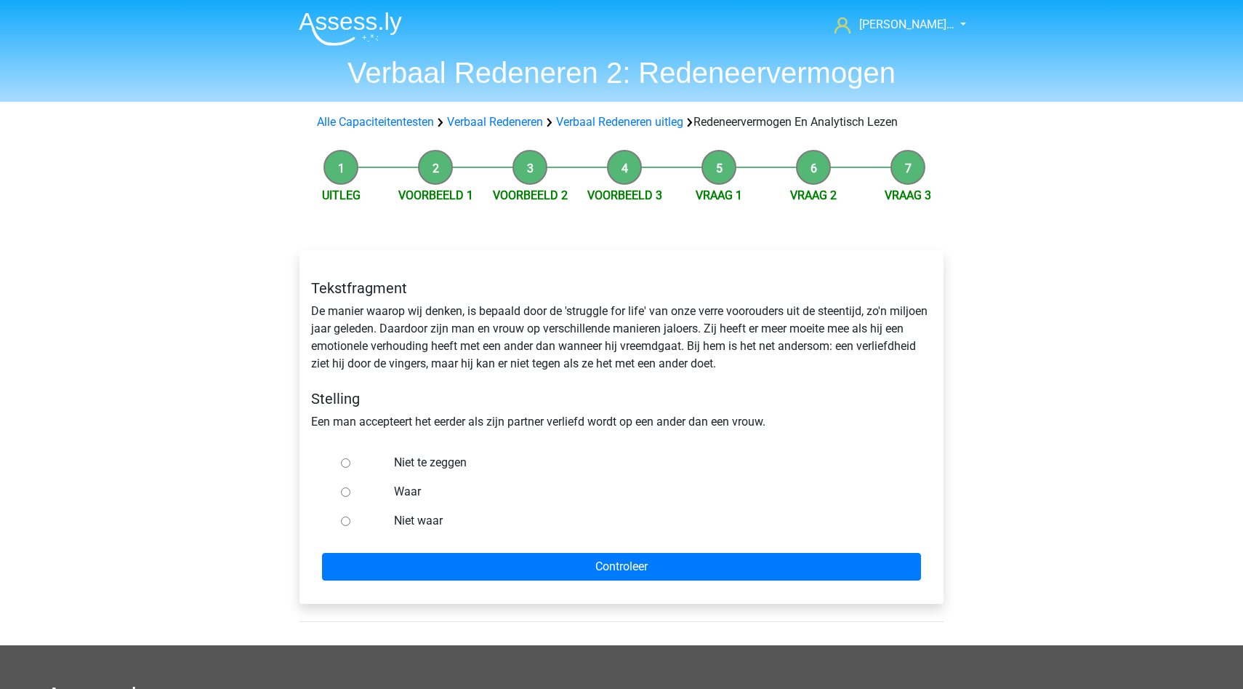
click at [346, 524] on input "Niet waar" at bounding box center [345, 520] width 9 height 9
radio input "true"
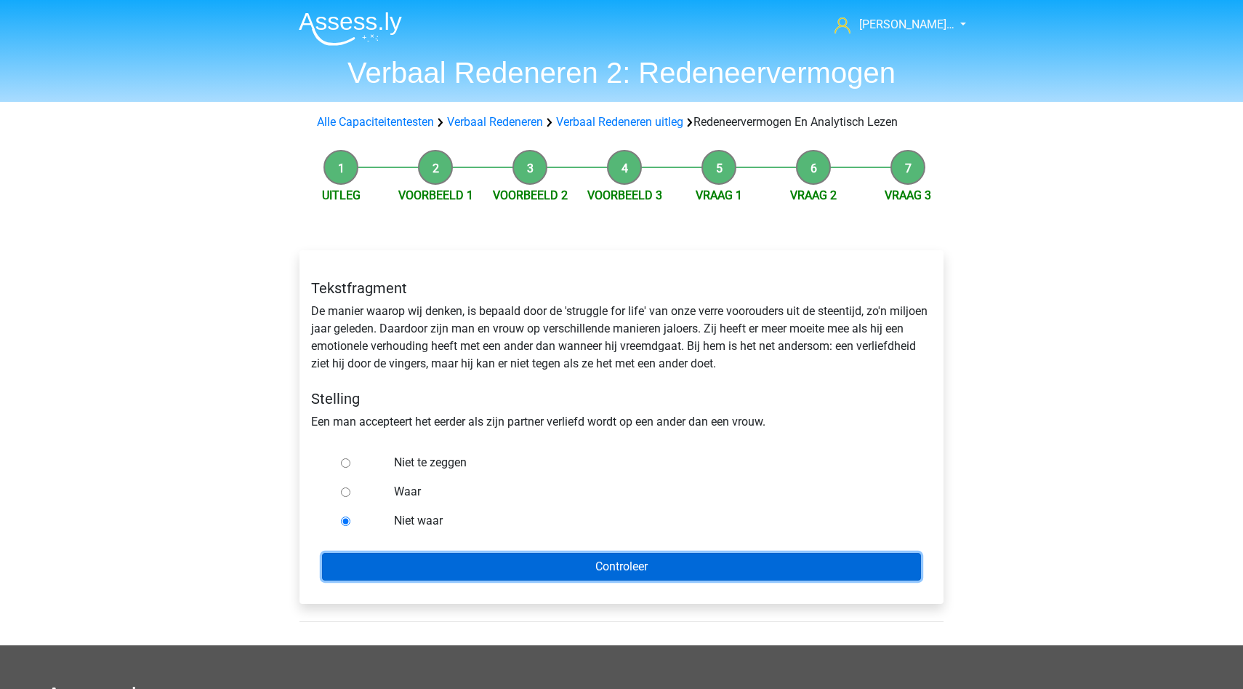
click at [379, 569] on input "Controleer" at bounding box center [621, 567] width 599 height 28
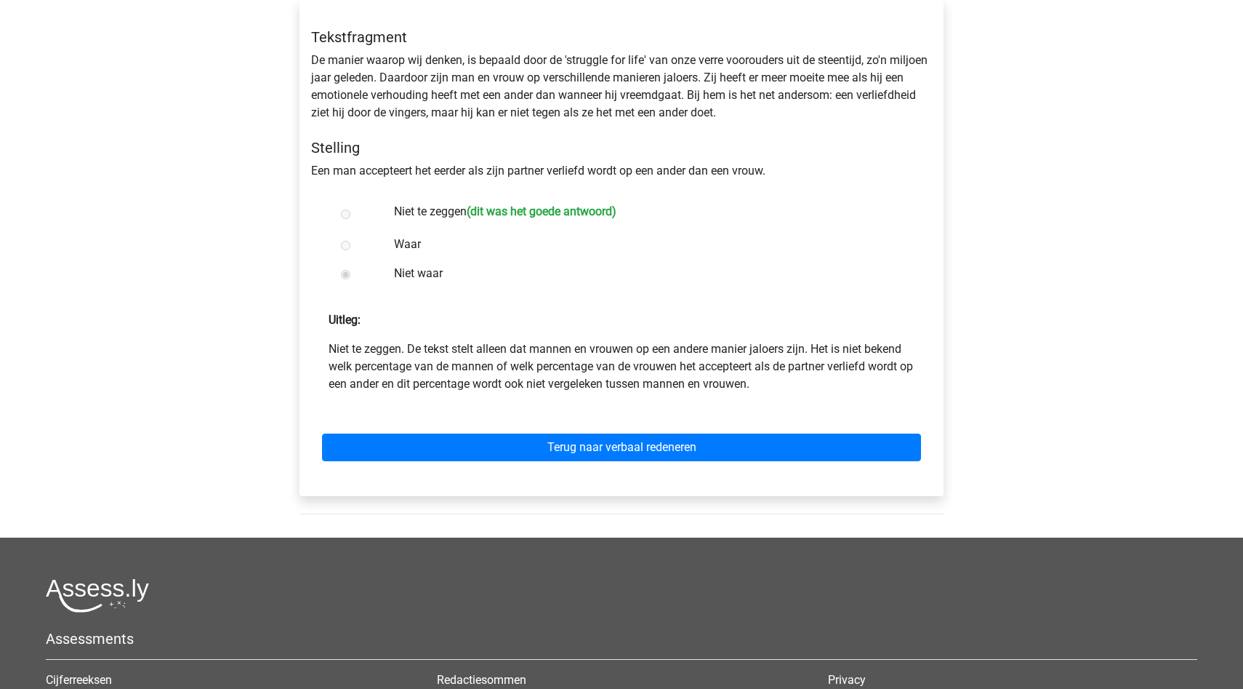
scroll to position [297, 0]
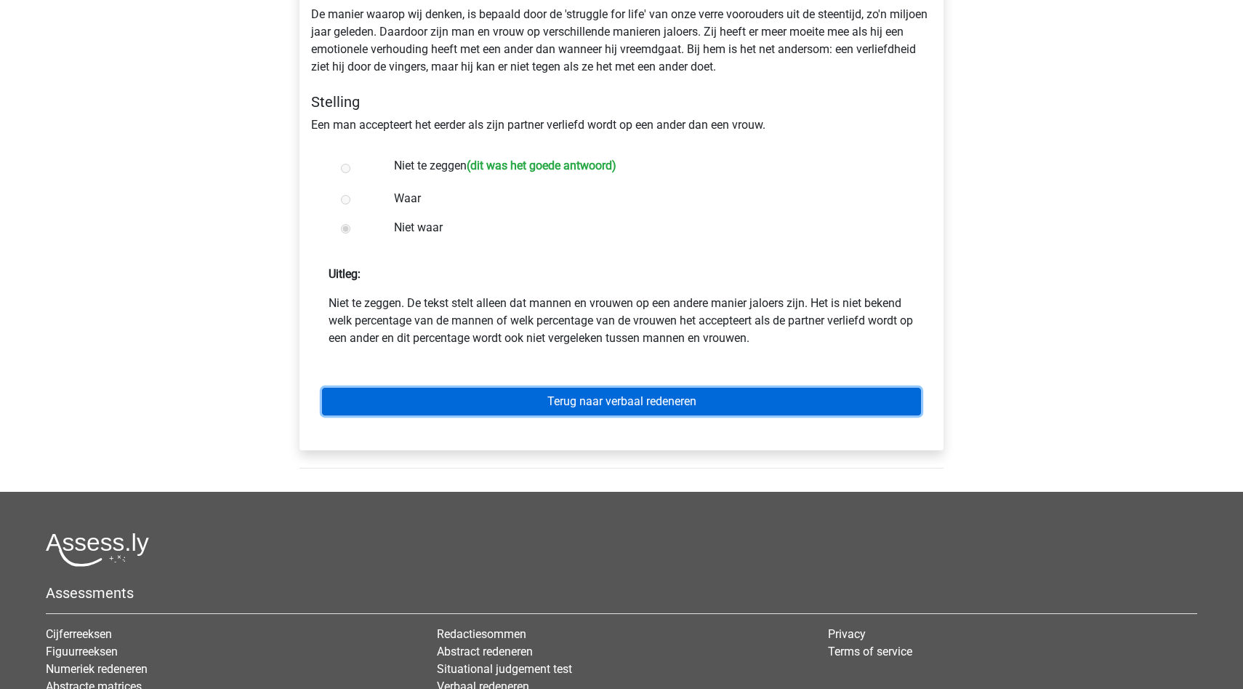
click at [563, 408] on link "Terug naar verbaal redeneren" at bounding box center [621, 402] width 599 height 28
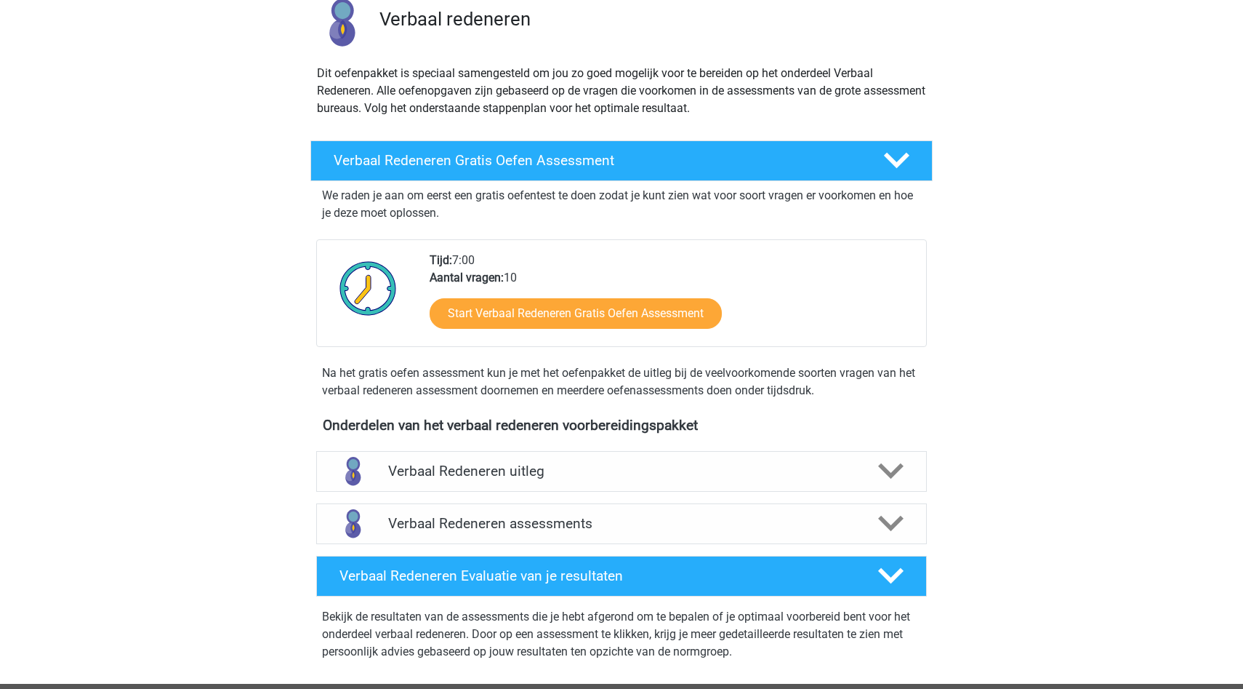
scroll to position [140, 0]
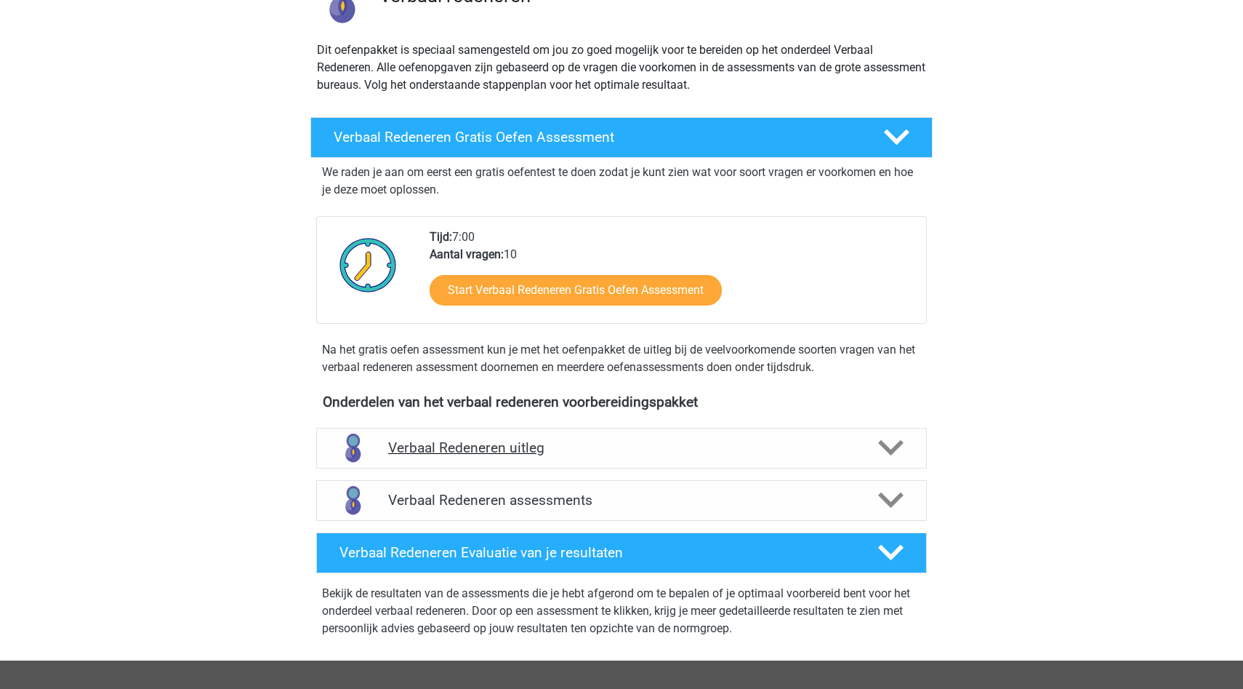
click at [563, 463] on div "Verbaal Redeneren uitleg" at bounding box center [621, 448] width 611 height 41
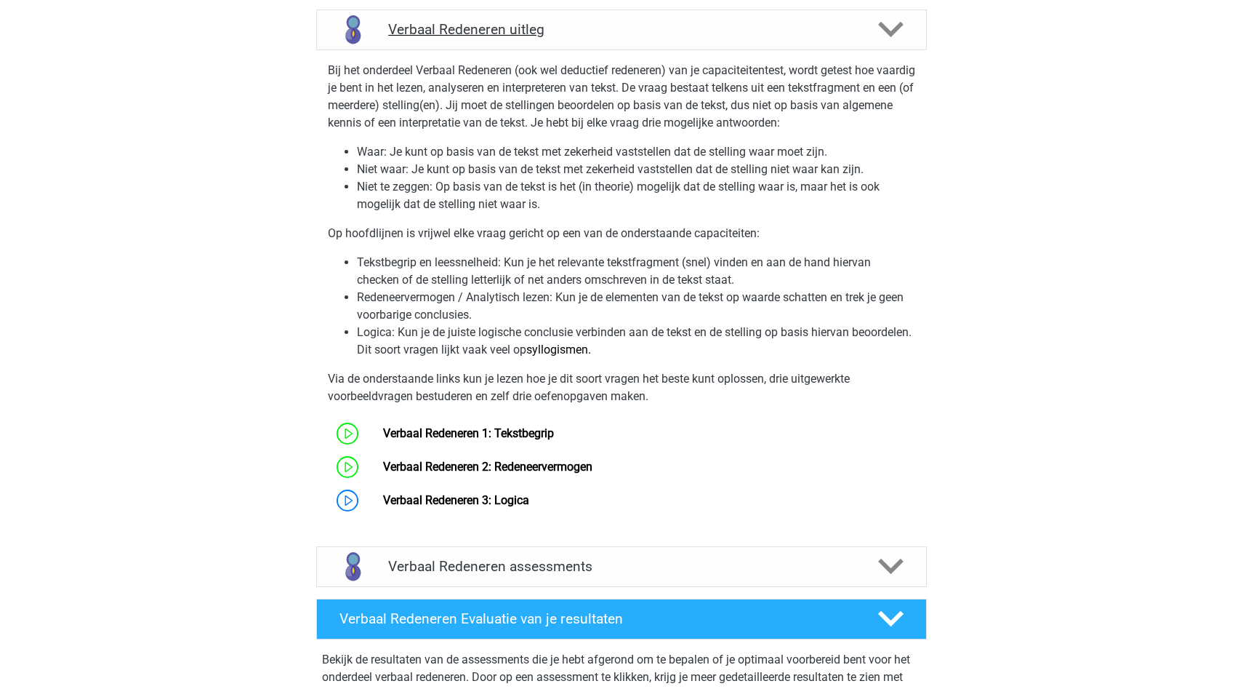
scroll to position [702, 0]
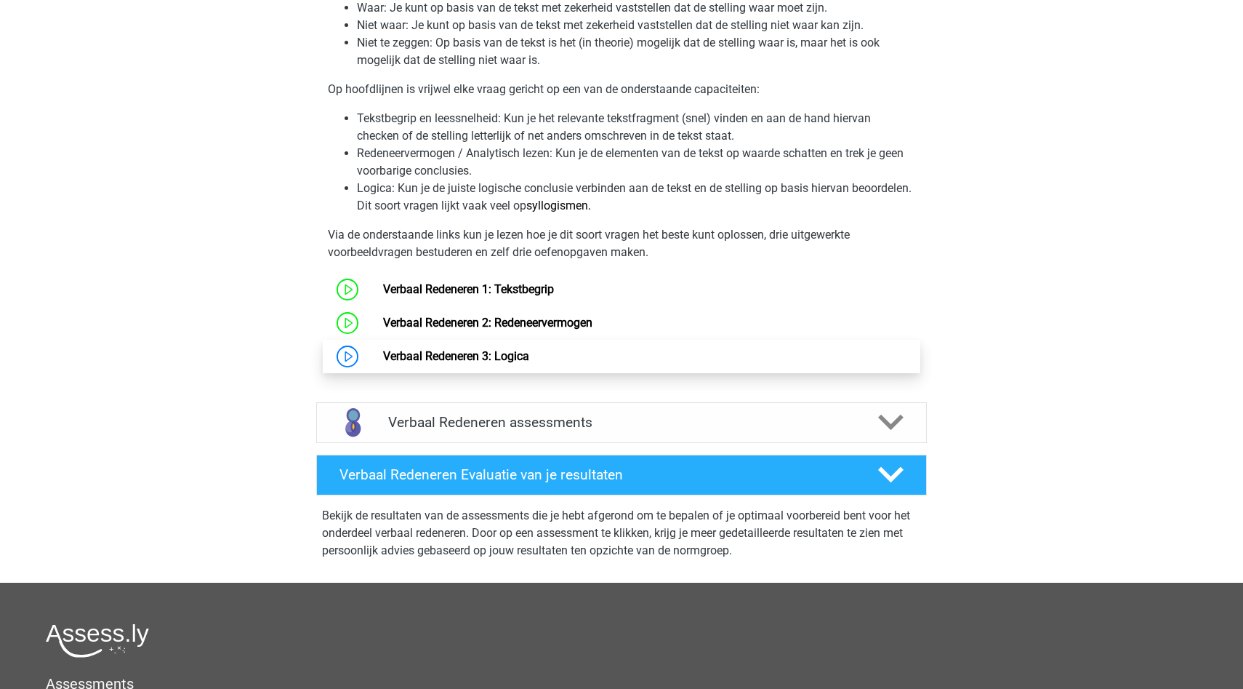
click at [486, 363] on link "Verbaal Redeneren 3: Logica" at bounding box center [456, 356] width 146 height 14
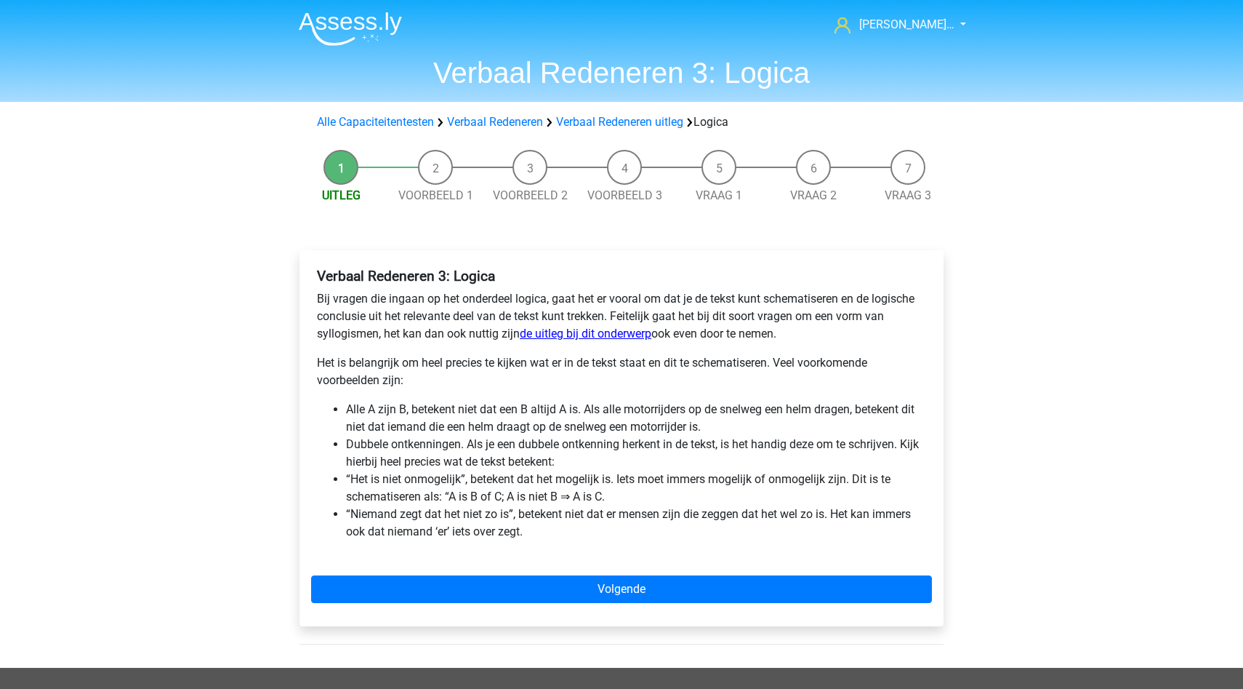
click at [532, 333] on link "de uitleg bij dit onderwerp" at bounding box center [586, 333] width 132 height 14
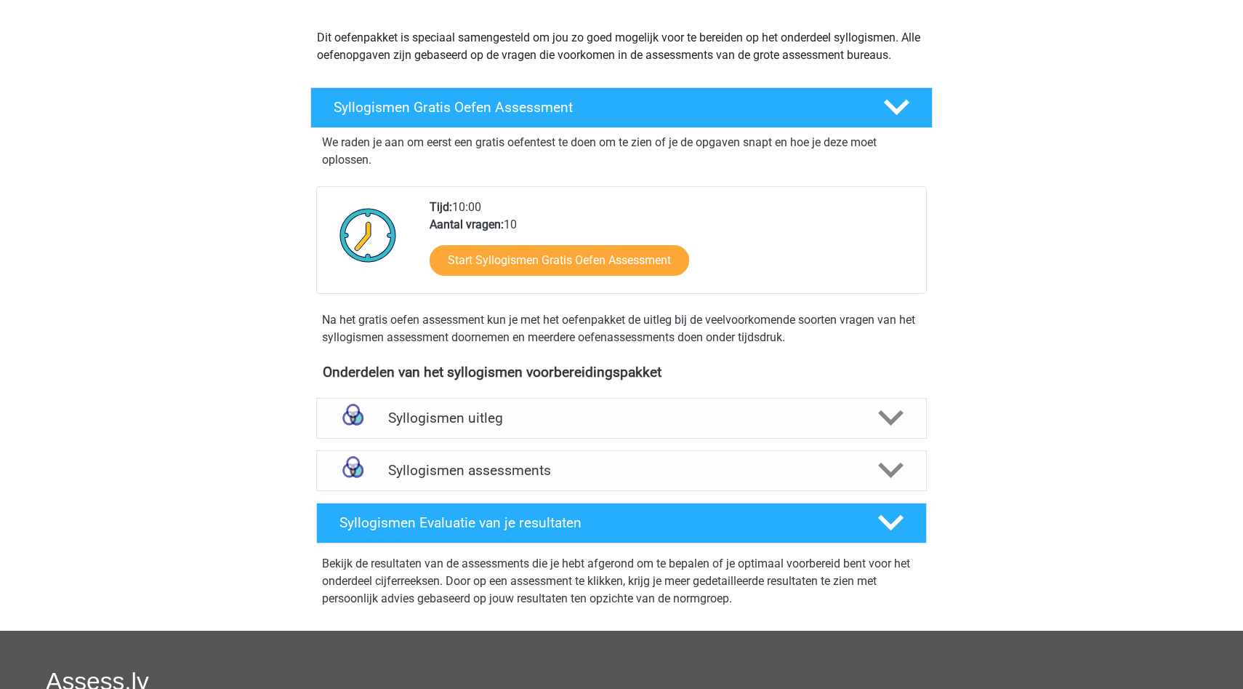
scroll to position [156, 0]
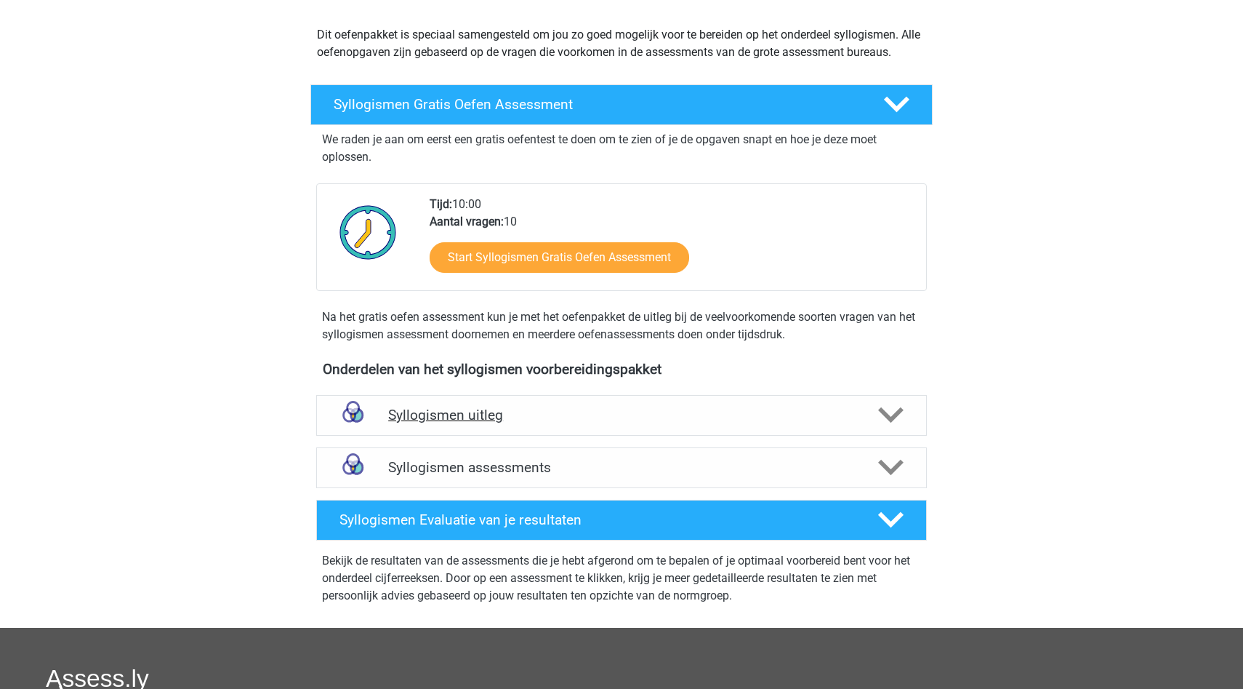
click at [561, 408] on h4 "Syllogismen uitleg" at bounding box center [621, 414] width 467 height 17
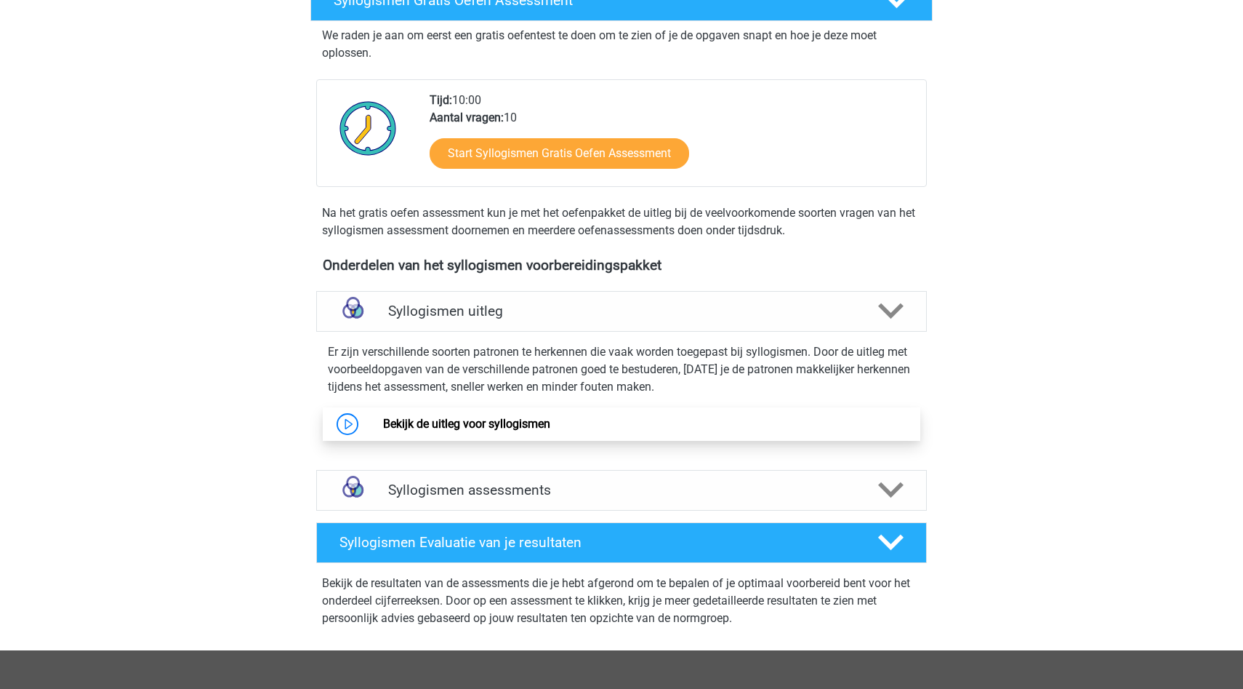
scroll to position [261, 0]
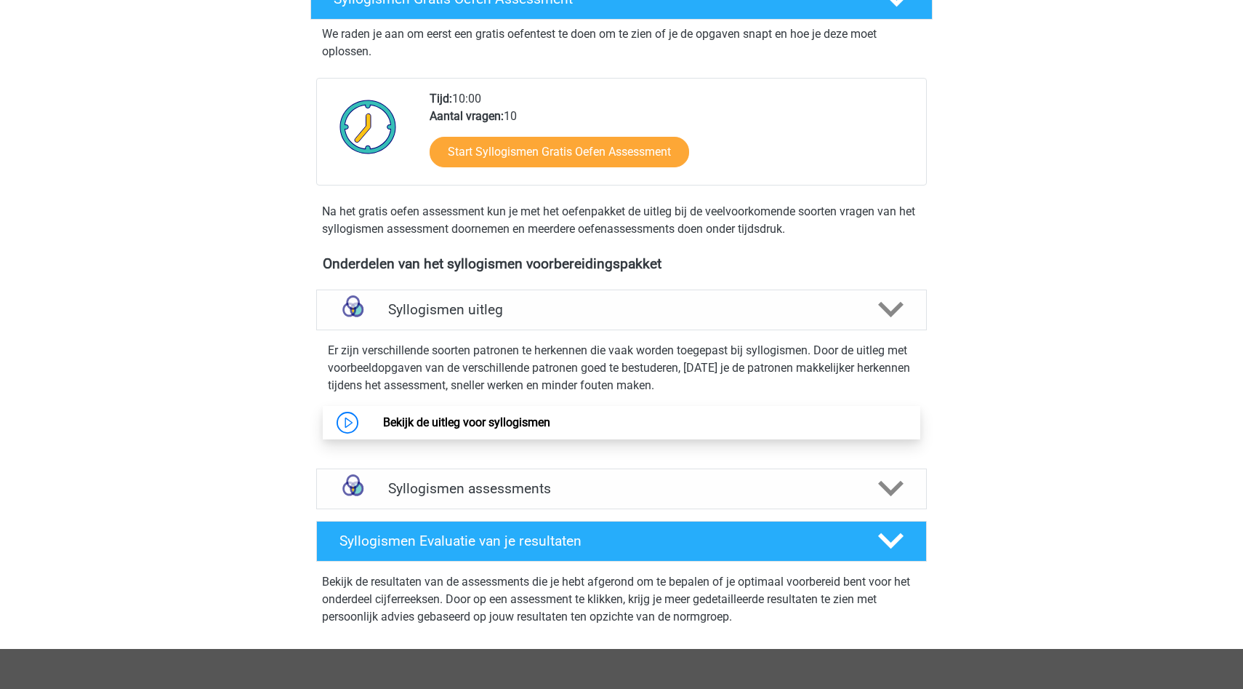
click at [546, 422] on link "Bekijk de uitleg voor syllogismen" at bounding box center [466, 422] width 167 height 14
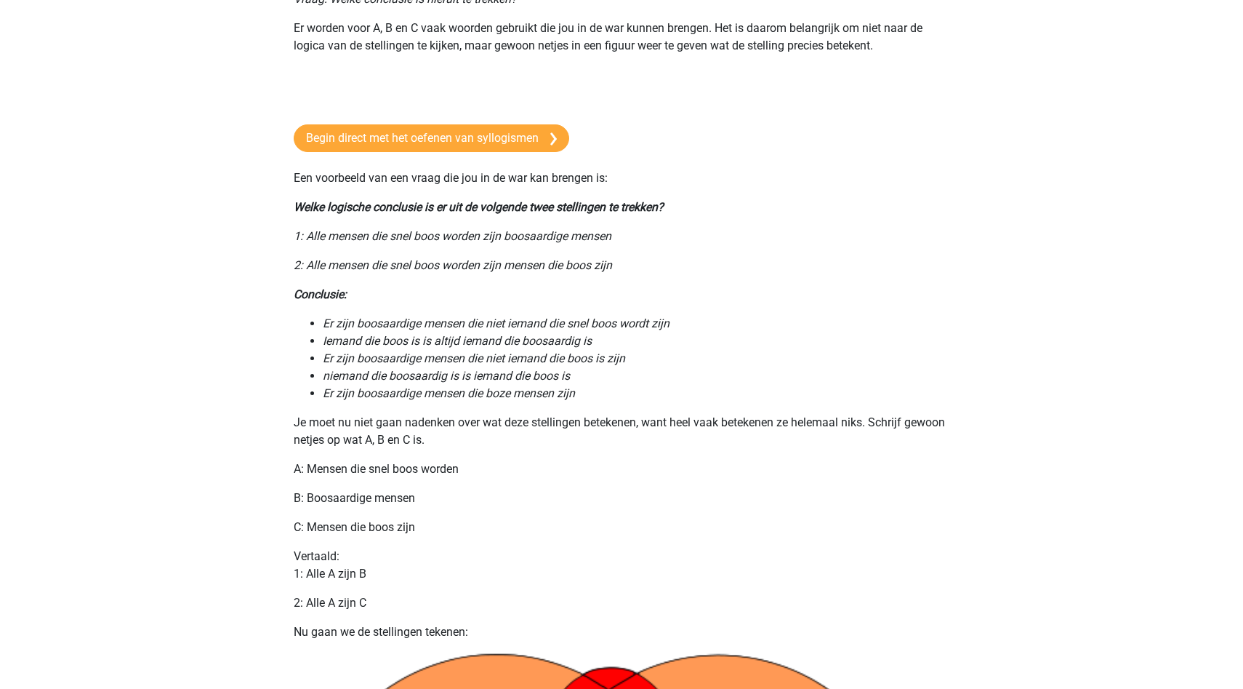
scroll to position [251, 0]
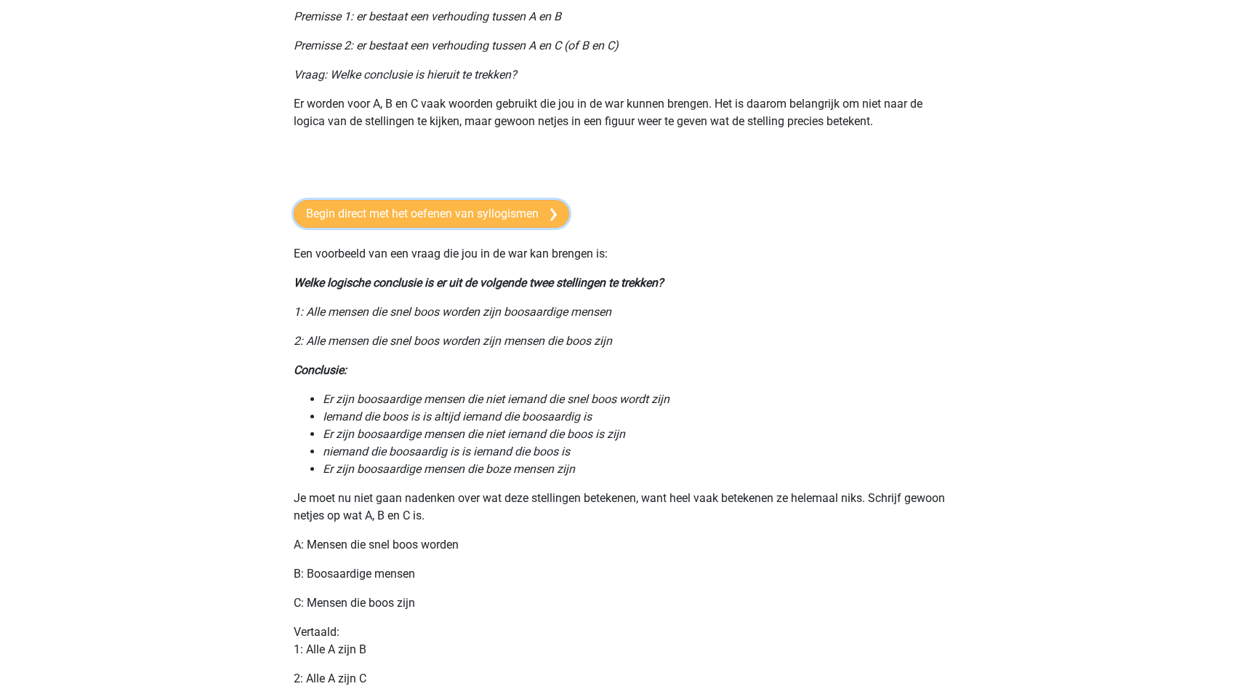
click at [436, 211] on link "Begin direct met het oefenen van syllogismen" at bounding box center [432, 214] width 276 height 28
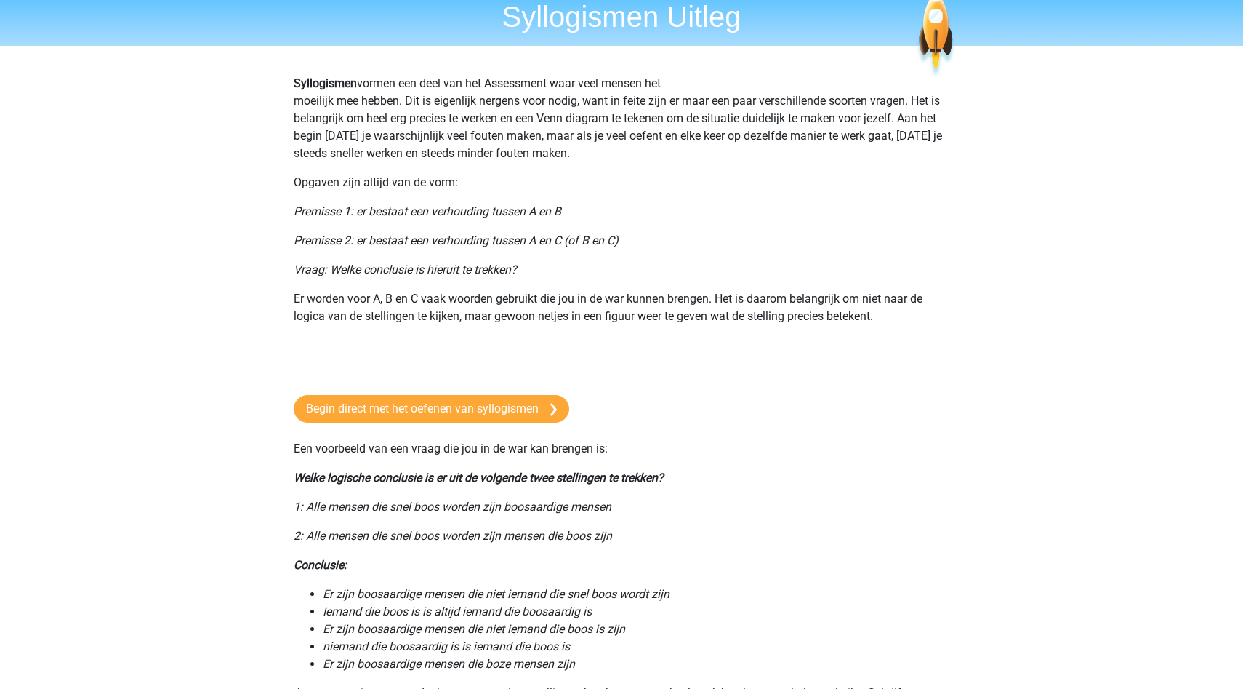
scroll to position [51, 0]
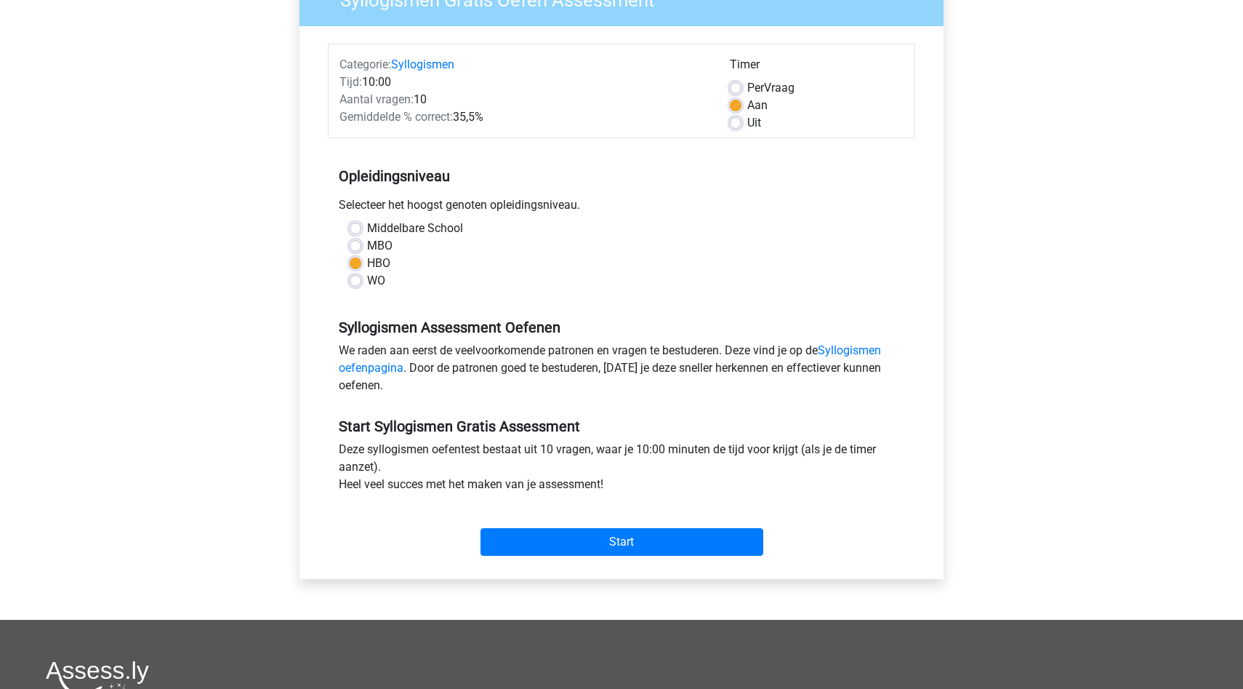
scroll to position [205, 0]
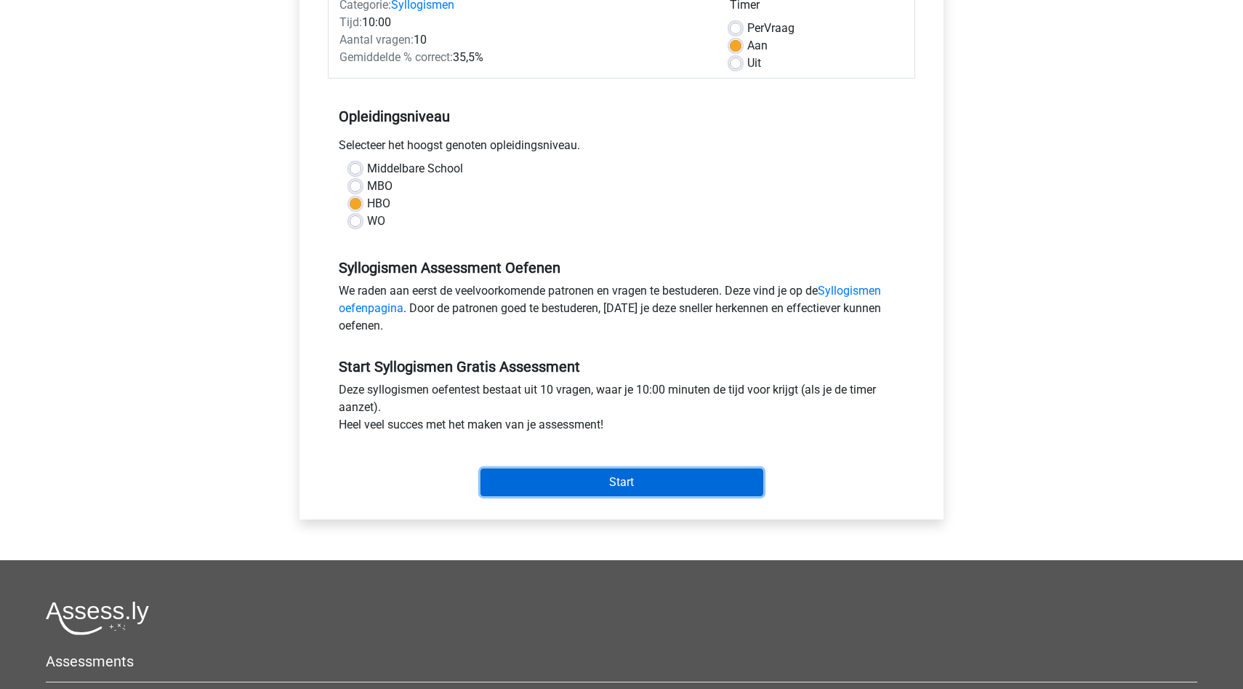
click at [538, 479] on input "Start" at bounding box center [622, 482] width 283 height 28
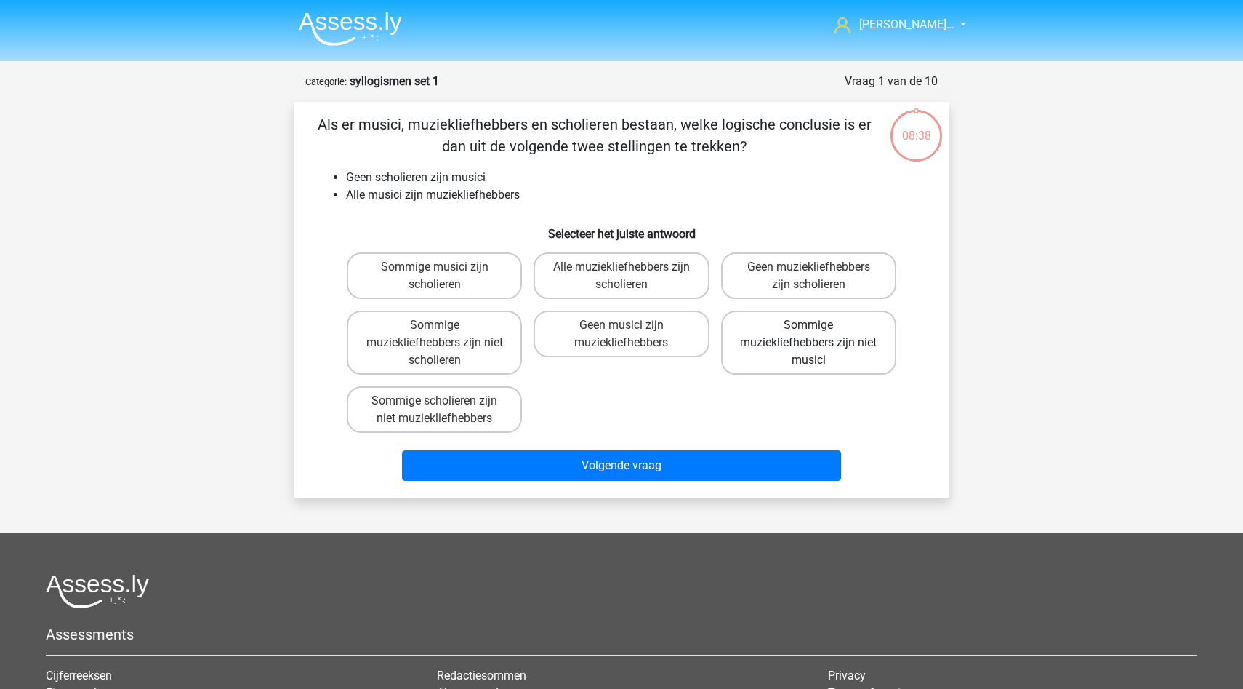
click at [806, 364] on label "Sommige muziekliefhebbers zijn niet musici" at bounding box center [808, 342] width 175 height 64
click at [809, 334] on input "Sommige muziekliefhebbers zijn niet musici" at bounding box center [813, 329] width 9 height 9
radio input "true"
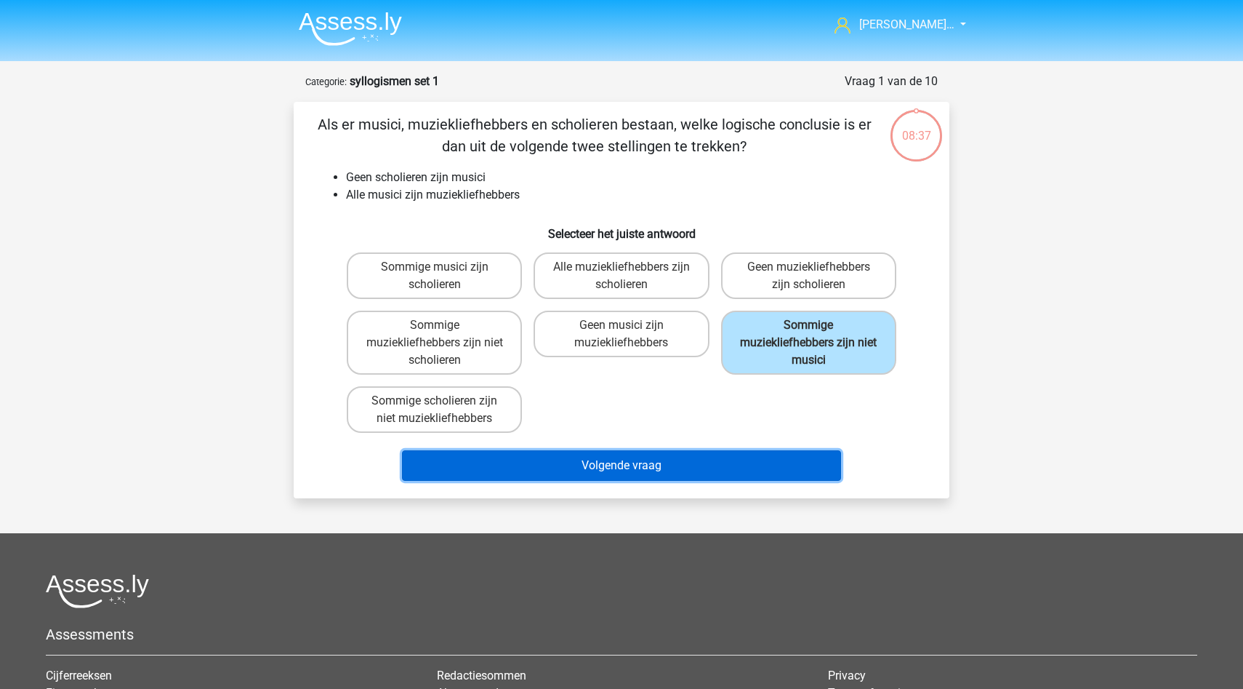
click at [748, 469] on button "Volgende vraag" at bounding box center [622, 465] width 440 height 31
